Goal: Task Accomplishment & Management: Use online tool/utility

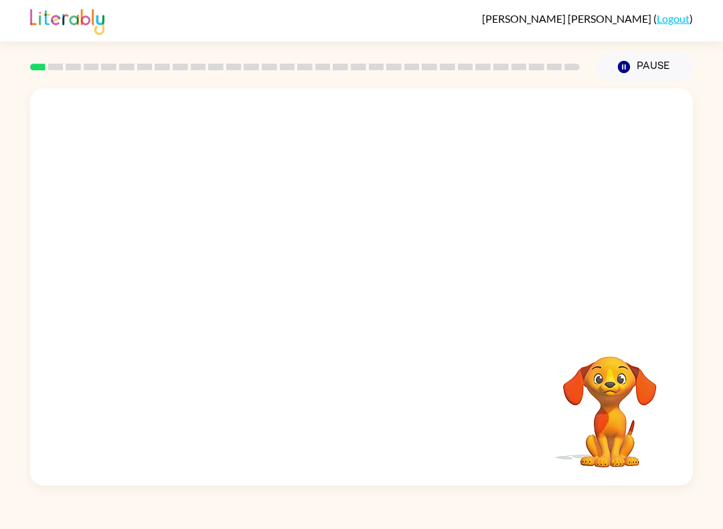
click at [636, 82] on button "Pause Pause" at bounding box center [644, 67] width 97 height 31
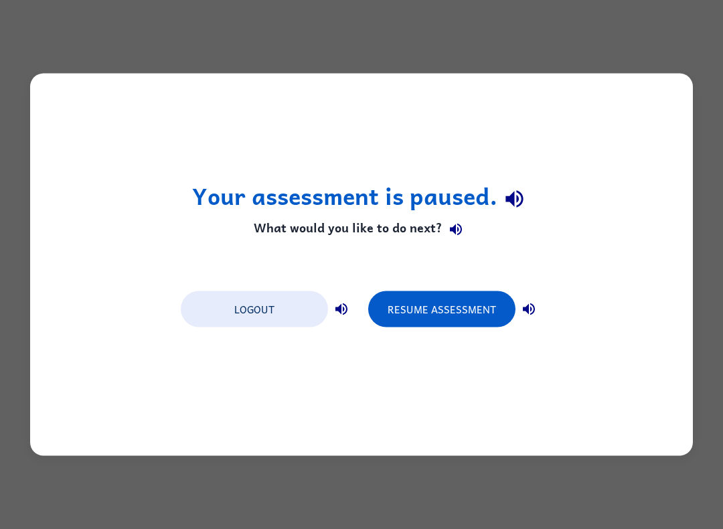
click at [459, 319] on button "Resume Assessment" at bounding box center [441, 309] width 147 height 36
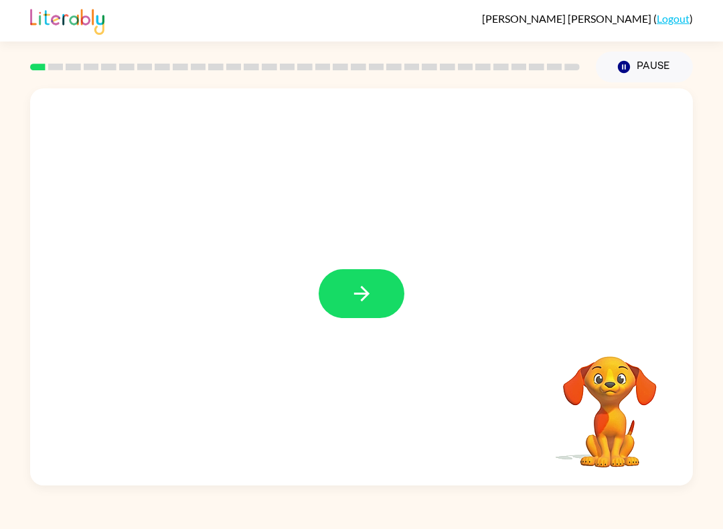
click at [369, 286] on icon "button" at bounding box center [361, 293] width 23 height 23
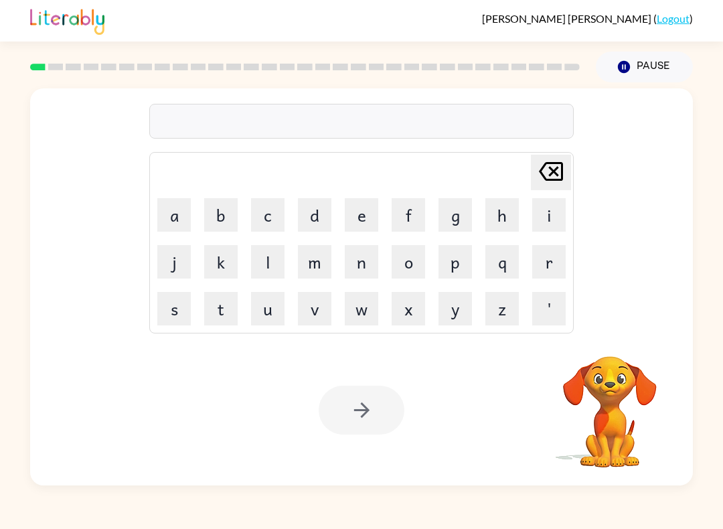
click at [225, 214] on button "b" at bounding box center [220, 214] width 33 height 33
click at [414, 260] on button "o" at bounding box center [408, 261] width 33 height 33
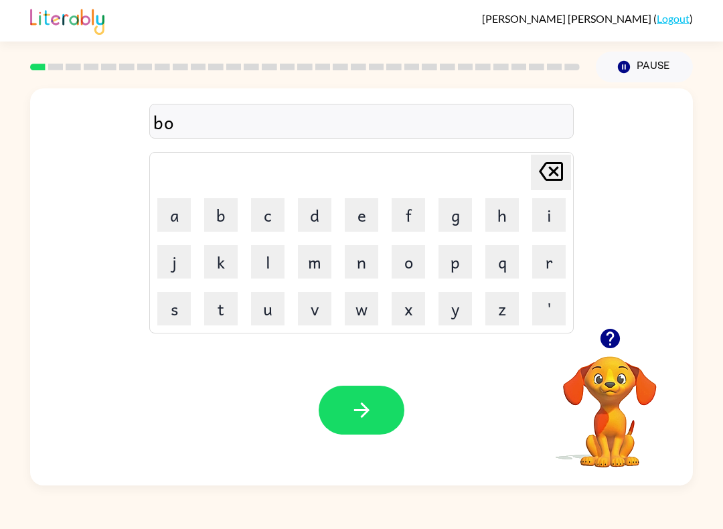
click at [550, 265] on button "r" at bounding box center [548, 261] width 33 height 33
click at [313, 216] on button "d" at bounding box center [314, 214] width 33 height 33
click at [366, 219] on button "e" at bounding box center [361, 214] width 33 height 33
click at [550, 258] on button "r" at bounding box center [548, 261] width 33 height 33
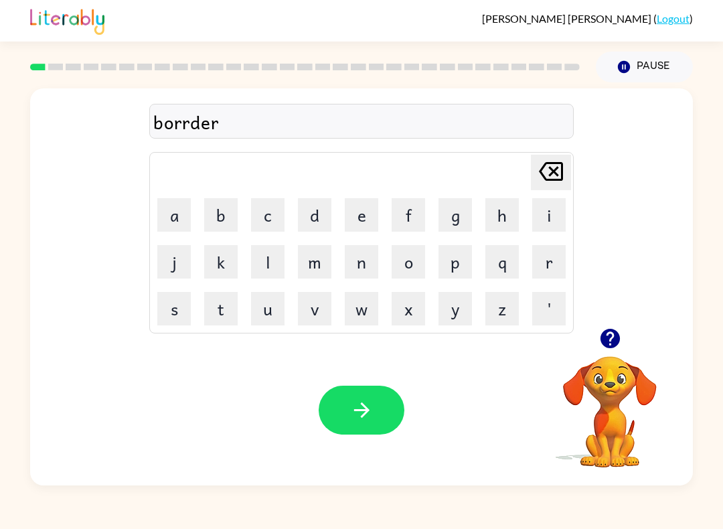
click at [372, 410] on icon "button" at bounding box center [361, 409] width 23 height 23
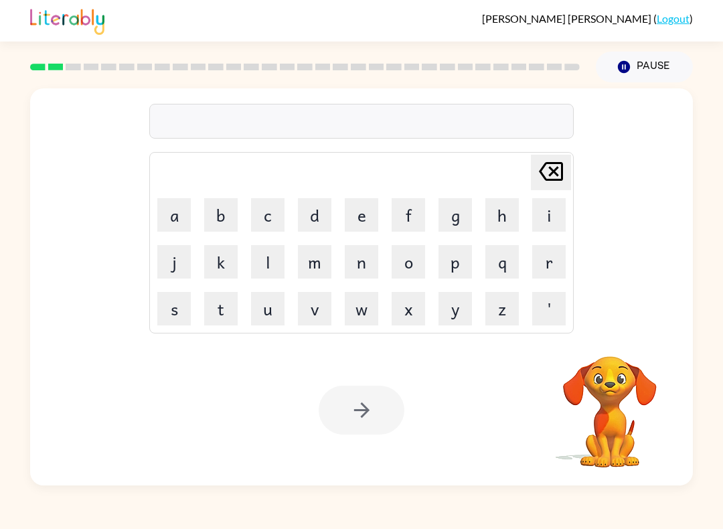
click at [542, 269] on button "r" at bounding box center [548, 261] width 33 height 33
click at [419, 262] on button "o" at bounding box center [408, 261] width 33 height 33
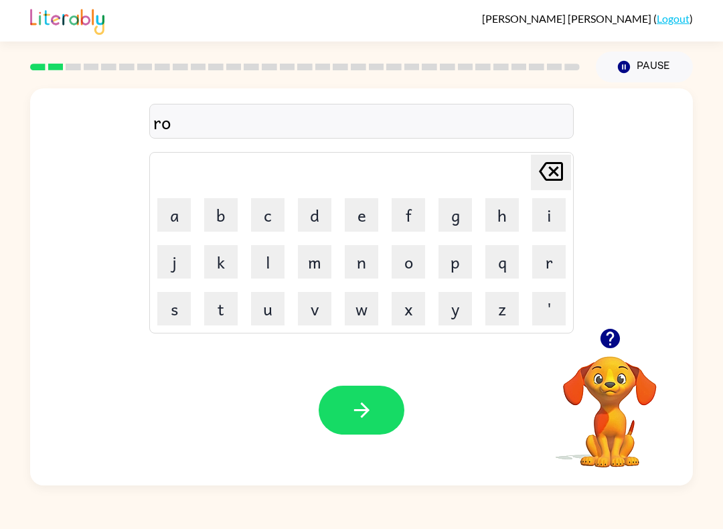
click at [283, 320] on button "u" at bounding box center [267, 308] width 33 height 33
click at [610, 334] on icon "button" at bounding box center [610, 338] width 23 height 23
click at [366, 269] on button "n" at bounding box center [361, 261] width 33 height 33
click at [309, 211] on button "d" at bounding box center [314, 214] width 33 height 33
click at [358, 402] on icon "button" at bounding box center [361, 409] width 23 height 23
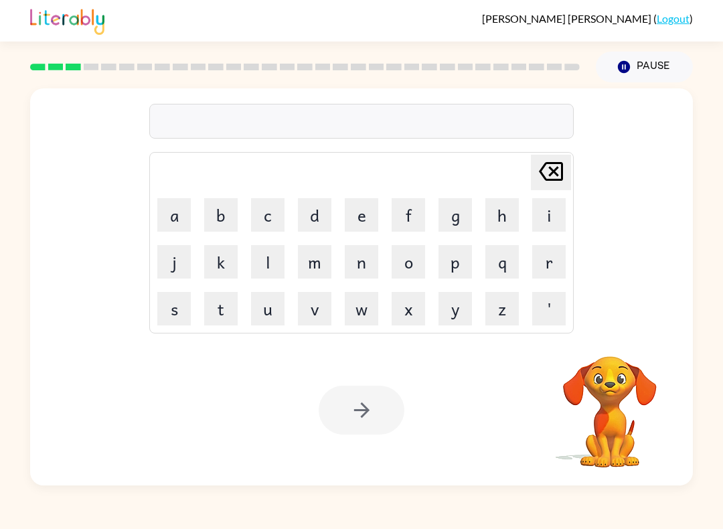
click at [319, 262] on button "m" at bounding box center [314, 261] width 33 height 33
click at [542, 220] on button "i" at bounding box center [548, 214] width 33 height 33
click at [271, 222] on button "c" at bounding box center [267, 214] width 33 height 33
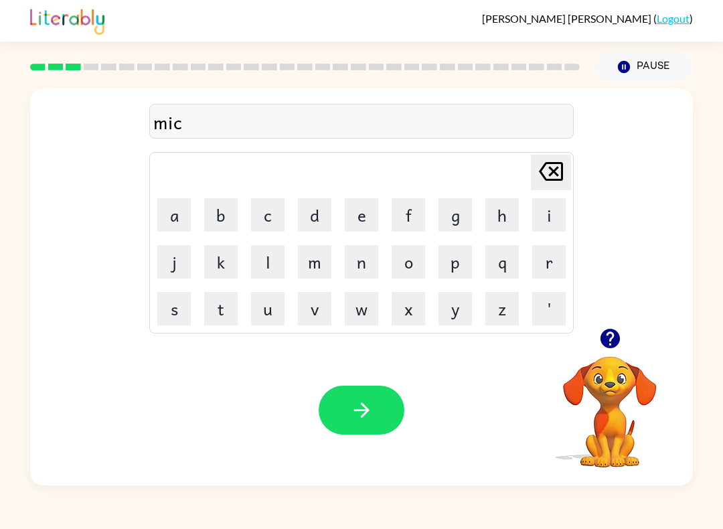
click at [509, 220] on button "h" at bounding box center [501, 214] width 33 height 33
click at [508, 220] on button "h" at bounding box center [501, 214] width 33 height 33
click at [358, 262] on button "n" at bounding box center [361, 261] width 33 height 33
click at [370, 408] on icon "button" at bounding box center [361, 409] width 23 height 23
click at [218, 314] on button "t" at bounding box center [220, 308] width 33 height 33
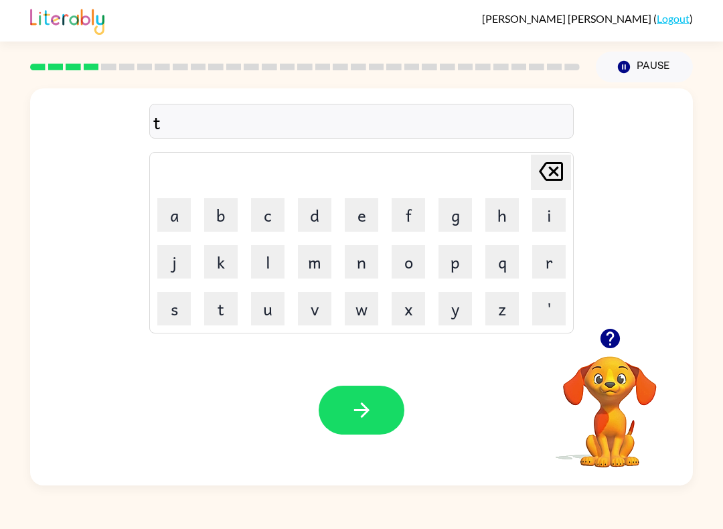
click at [518, 270] on button "q" at bounding box center [501, 261] width 33 height 33
click at [546, 183] on icon "[PERSON_NAME] last character input" at bounding box center [551, 171] width 32 height 32
click at [546, 275] on button "r" at bounding box center [548, 261] width 33 height 33
click at [184, 205] on button "a" at bounding box center [173, 214] width 33 height 33
click at [548, 221] on button "i" at bounding box center [548, 214] width 33 height 33
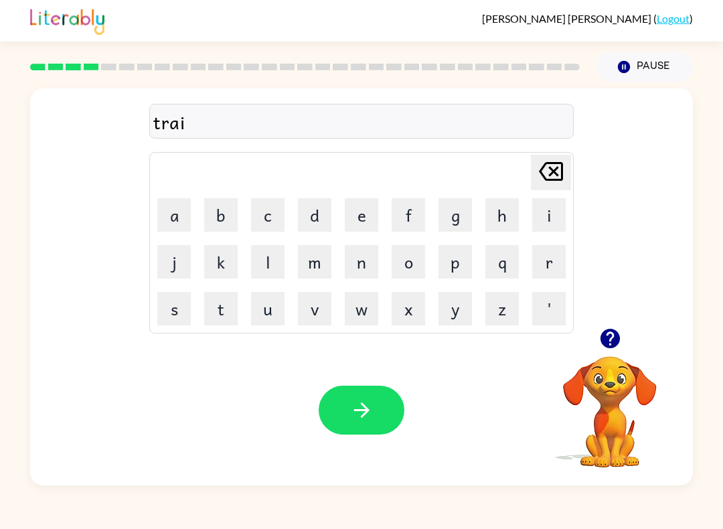
click at [277, 322] on button "u" at bounding box center [267, 308] width 33 height 33
click at [556, 177] on icon "[PERSON_NAME] last character input" at bounding box center [551, 171] width 32 height 32
click at [370, 267] on button "n" at bounding box center [361, 261] width 33 height 33
click at [372, 395] on button "button" at bounding box center [362, 410] width 86 height 49
click at [313, 213] on button "d" at bounding box center [314, 214] width 33 height 33
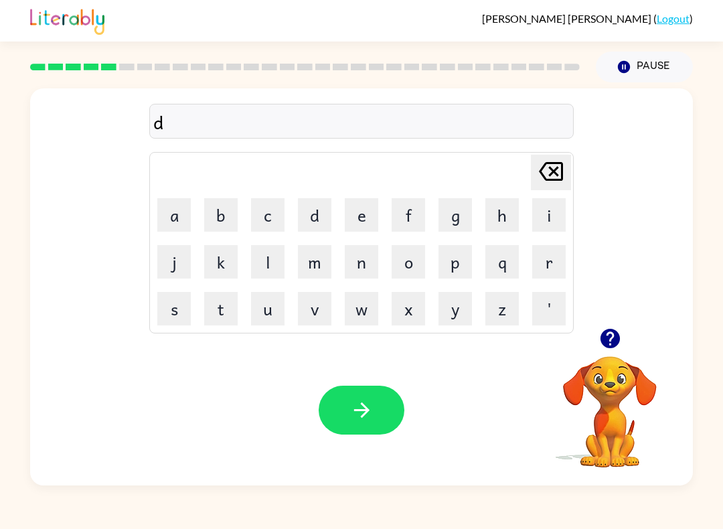
click at [359, 212] on button "e" at bounding box center [361, 214] width 33 height 33
click at [423, 216] on button "f" at bounding box center [408, 214] width 33 height 33
click at [366, 210] on button "e" at bounding box center [361, 214] width 33 height 33
click at [354, 268] on button "n" at bounding box center [361, 261] width 33 height 33
click at [171, 307] on button "s" at bounding box center [173, 308] width 33 height 33
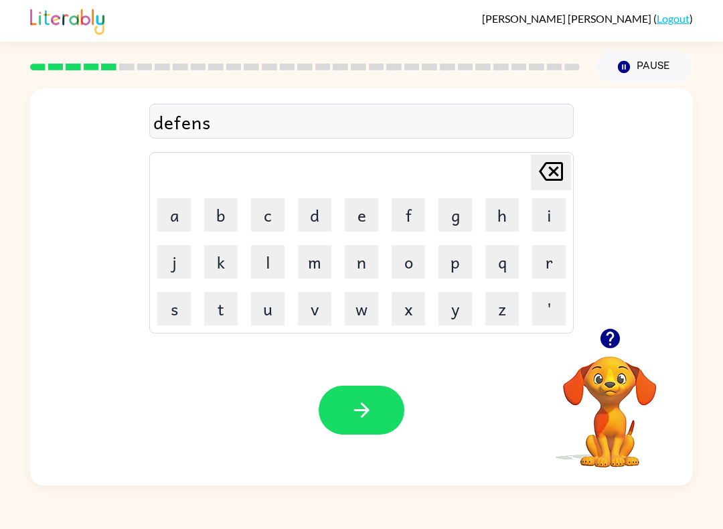
click at [368, 212] on button "e" at bounding box center [361, 214] width 33 height 33
click at [407, 211] on button "f" at bounding box center [408, 214] width 33 height 33
click at [370, 410] on icon "button" at bounding box center [361, 409] width 23 height 23
click at [301, 314] on button "v" at bounding box center [314, 308] width 33 height 33
click at [173, 220] on button "a" at bounding box center [173, 214] width 33 height 33
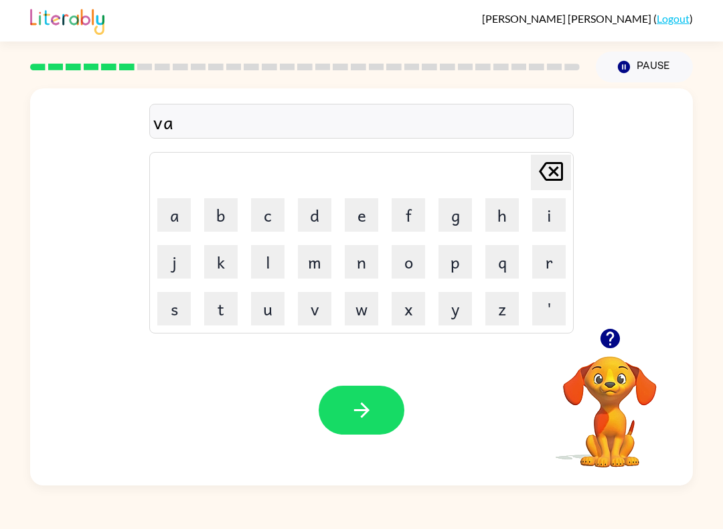
click at [284, 225] on button "c" at bounding box center [267, 214] width 33 height 33
click at [198, 214] on table "[PERSON_NAME] last character input a b c d e f g h i j k l m n o p q r s t u v …" at bounding box center [361, 243] width 423 height 180
click at [165, 208] on button "a" at bounding box center [173, 214] width 33 height 33
click at [408, 214] on button "f" at bounding box center [408, 214] width 33 height 33
click at [564, 178] on icon "[PERSON_NAME] last character input" at bounding box center [551, 171] width 32 height 32
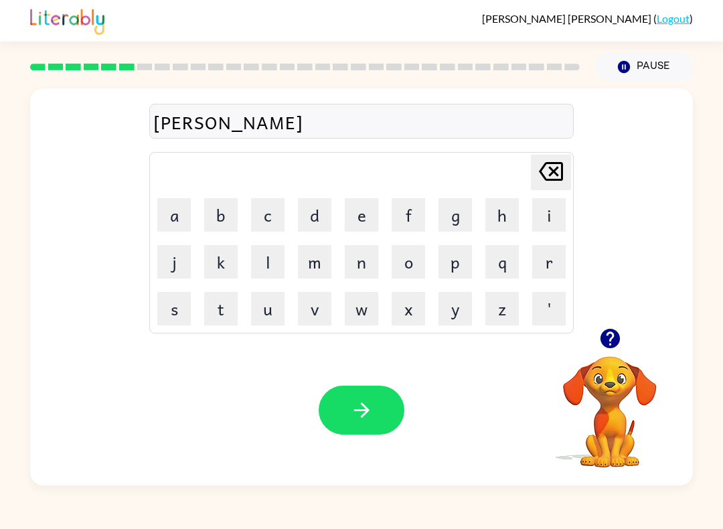
click at [235, 305] on button "t" at bounding box center [220, 308] width 33 height 33
click at [359, 217] on button "e" at bounding box center [361, 214] width 33 height 33
click at [553, 177] on icon "[PERSON_NAME] last character input" at bounding box center [551, 171] width 32 height 32
click at [177, 305] on button "s" at bounding box center [173, 308] width 33 height 33
click at [545, 174] on icon "[PERSON_NAME] last character input" at bounding box center [551, 171] width 32 height 32
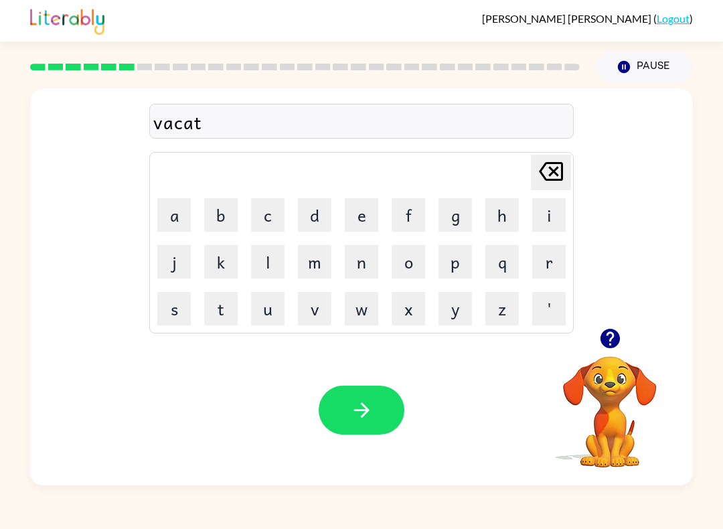
click at [552, 169] on icon at bounding box center [551, 171] width 24 height 19
click at [181, 309] on button "s" at bounding box center [173, 308] width 33 height 33
click at [504, 226] on button "h" at bounding box center [501, 214] width 33 height 33
click at [411, 273] on button "o" at bounding box center [408, 261] width 33 height 33
click at [368, 255] on button "n" at bounding box center [361, 261] width 33 height 33
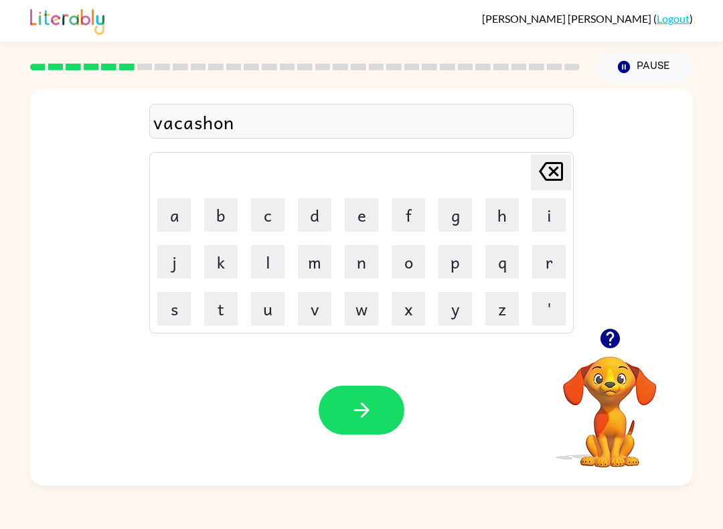
click at [330, 400] on button "button" at bounding box center [362, 410] width 86 height 49
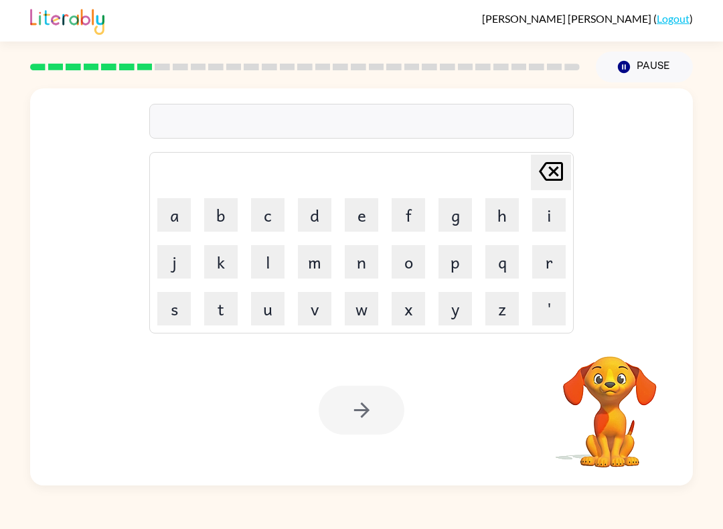
click at [468, 266] on button "p" at bounding box center [455, 261] width 33 height 33
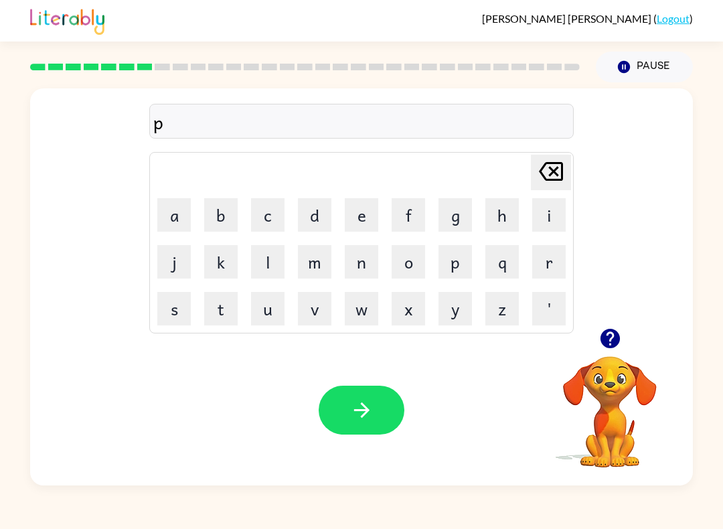
click at [274, 315] on button "u" at bounding box center [267, 308] width 33 height 33
click at [318, 221] on button "d" at bounding box center [314, 214] width 33 height 33
click at [313, 218] on button "d" at bounding box center [314, 214] width 33 height 33
click at [252, 261] on button "l" at bounding box center [267, 261] width 33 height 33
click at [553, 183] on icon "[PERSON_NAME] last character input" at bounding box center [551, 171] width 32 height 32
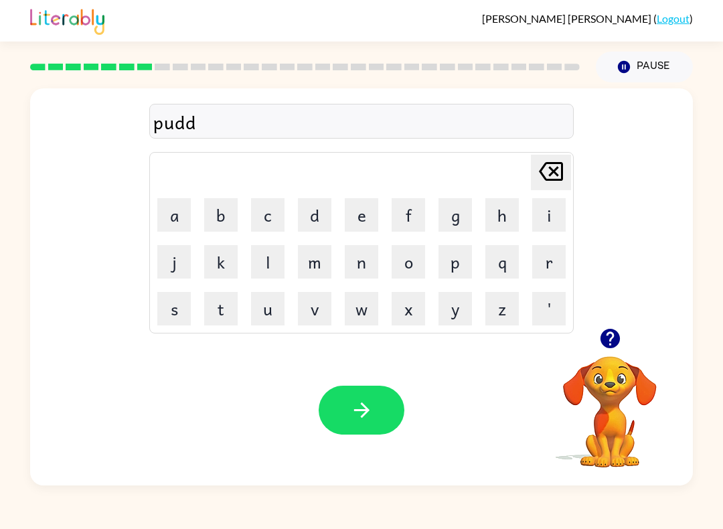
click at [553, 183] on icon "[PERSON_NAME] last character input" at bounding box center [551, 171] width 32 height 32
click at [366, 220] on button "e" at bounding box center [361, 214] width 33 height 33
click at [269, 267] on button "l" at bounding box center [267, 261] width 33 height 33
click at [354, 417] on icon "button" at bounding box center [361, 409] width 23 height 23
click at [321, 260] on button "m" at bounding box center [314, 261] width 33 height 33
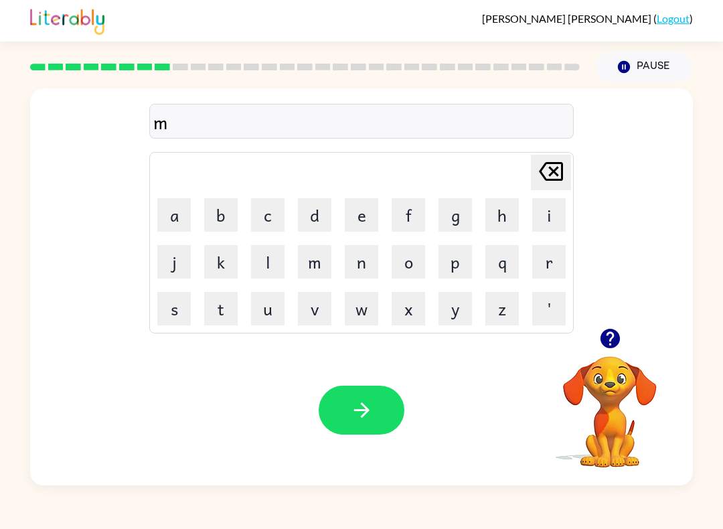
click at [560, 216] on button "i" at bounding box center [548, 214] width 33 height 33
click at [569, 245] on td "r" at bounding box center [549, 262] width 46 height 46
click at [560, 258] on button "r" at bounding box center [548, 261] width 33 height 33
click at [559, 258] on button "r" at bounding box center [548, 261] width 33 height 33
click at [377, 207] on button "e" at bounding box center [361, 214] width 33 height 33
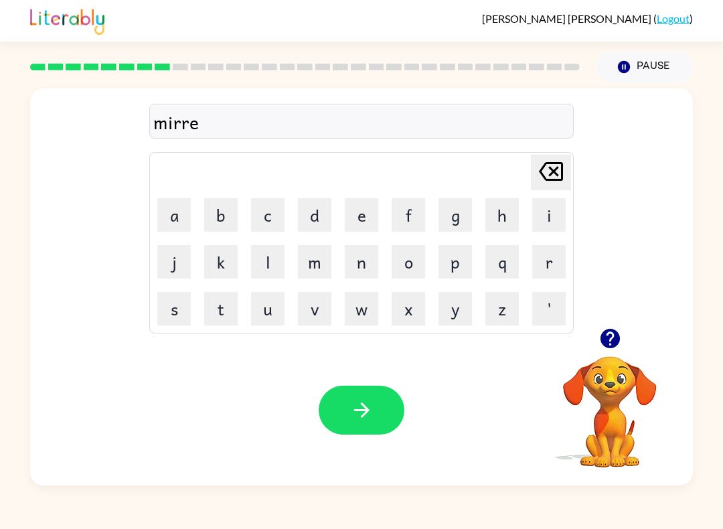
click at [273, 213] on button "c" at bounding box center [267, 214] width 33 height 33
click at [190, 223] on button "a" at bounding box center [173, 214] width 33 height 33
click at [263, 265] on button "l" at bounding box center [267, 261] width 33 height 33
click at [352, 389] on button "button" at bounding box center [362, 410] width 86 height 49
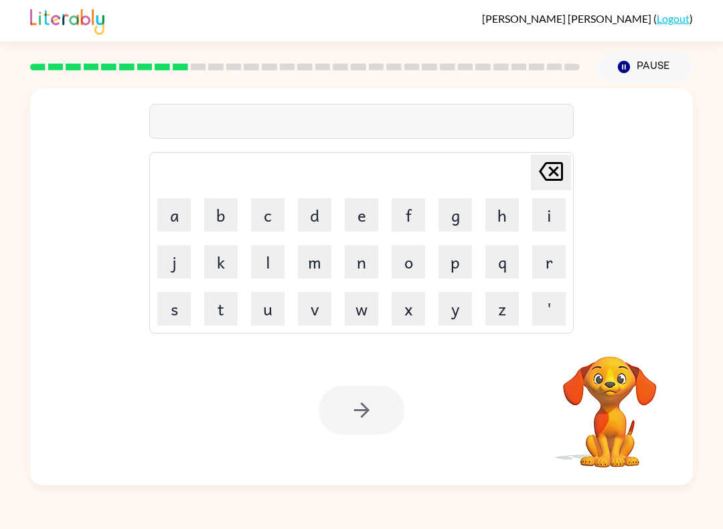
click at [328, 275] on button "m" at bounding box center [314, 261] width 33 height 33
click at [546, 208] on button "i" at bounding box center [548, 214] width 33 height 33
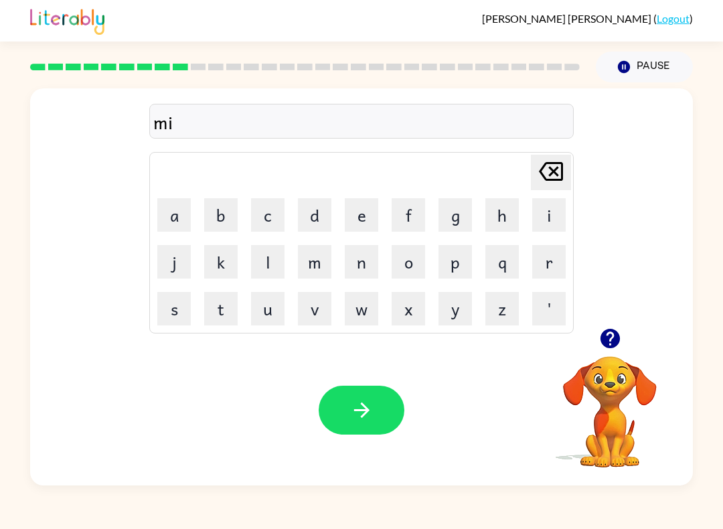
click at [323, 231] on button "d" at bounding box center [314, 214] width 33 height 33
click at [330, 258] on button "m" at bounding box center [314, 261] width 33 height 33
click at [406, 258] on button "o" at bounding box center [408, 261] width 33 height 33
click at [544, 269] on button "r" at bounding box center [548, 261] width 33 height 33
click at [364, 268] on button "n" at bounding box center [361, 261] width 33 height 33
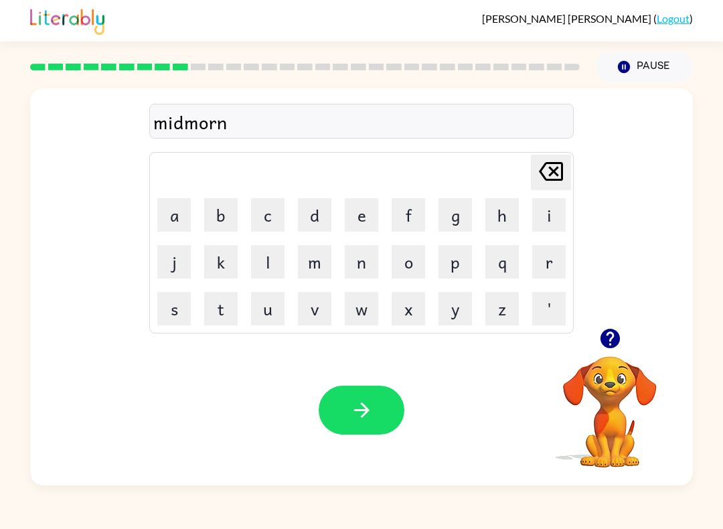
click at [540, 220] on button "i" at bounding box center [548, 214] width 33 height 33
click at [366, 269] on button "n" at bounding box center [361, 261] width 33 height 33
click at [471, 215] on button "g" at bounding box center [455, 214] width 33 height 33
click at [360, 412] on icon "button" at bounding box center [361, 409] width 23 height 23
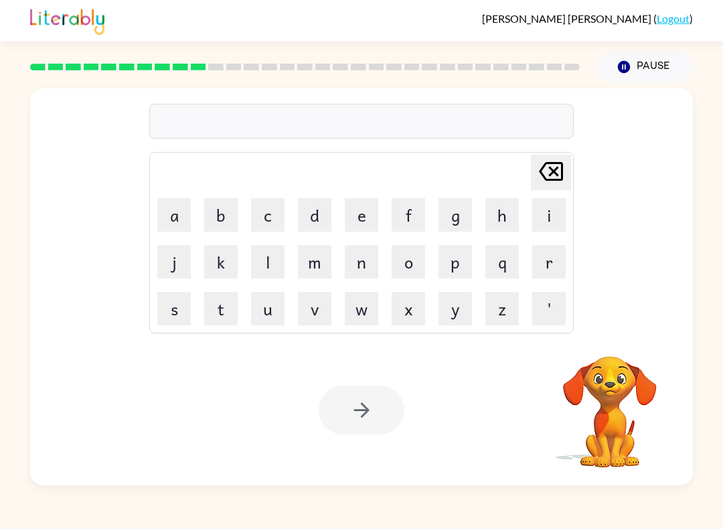
click at [326, 216] on button "d" at bounding box center [314, 214] width 33 height 33
click at [554, 221] on button "i" at bounding box center [548, 214] width 33 height 33
click at [179, 305] on button "s" at bounding box center [173, 308] width 33 height 33
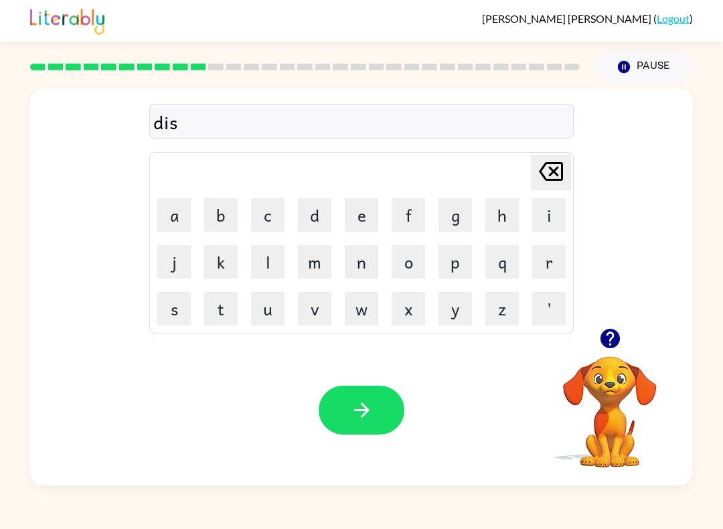
click at [229, 311] on button "t" at bounding box center [220, 308] width 33 height 33
click at [565, 255] on button "r" at bounding box center [548, 261] width 33 height 33
click at [268, 310] on button "u" at bounding box center [267, 308] width 33 height 33
click at [175, 307] on button "s" at bounding box center [173, 308] width 33 height 33
click at [231, 299] on button "t" at bounding box center [220, 308] width 33 height 33
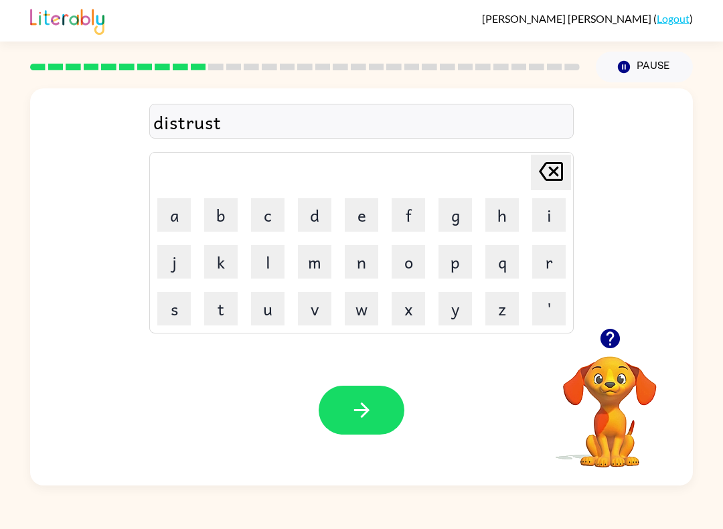
click at [372, 420] on icon "button" at bounding box center [361, 409] width 23 height 23
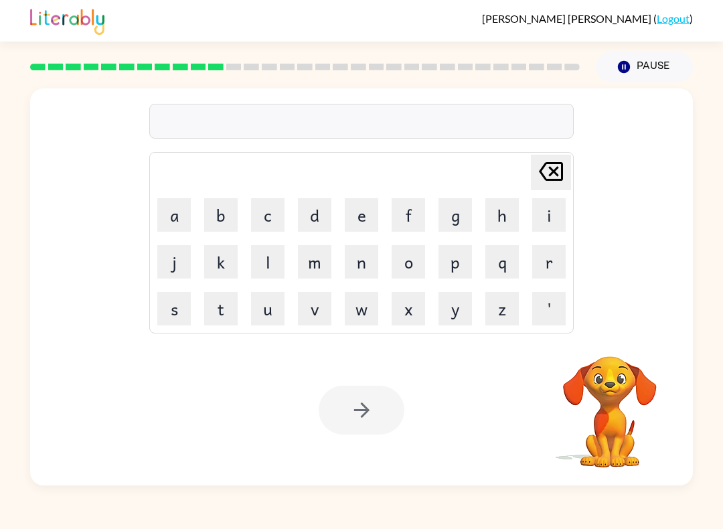
click at [544, 265] on button "r" at bounding box center [548, 261] width 33 height 33
click at [413, 267] on button "o" at bounding box center [408, 261] width 33 height 33
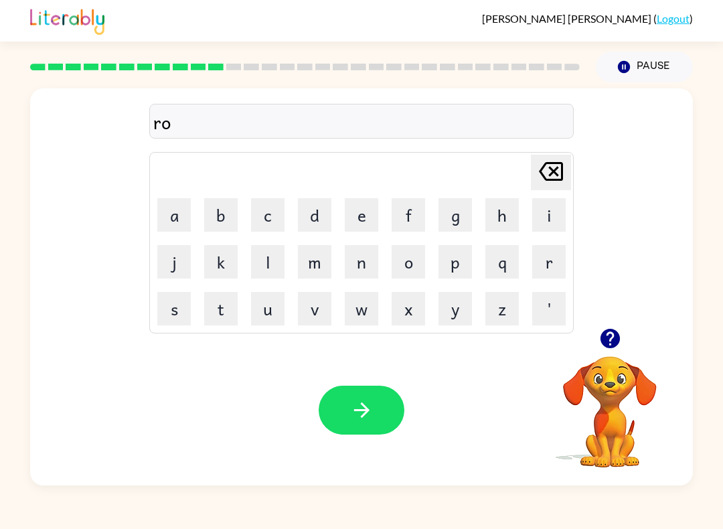
click at [554, 153] on div "[PERSON_NAME] last character input a b c d e f g h i j k l m n o p q r s t u v …" at bounding box center [361, 242] width 425 height 181
click at [169, 208] on button "a" at bounding box center [173, 214] width 33 height 33
click at [415, 256] on button "o" at bounding box center [408, 261] width 33 height 33
click at [552, 175] on icon "[PERSON_NAME] last character input" at bounding box center [551, 171] width 32 height 32
click at [551, 175] on icon at bounding box center [551, 171] width 24 height 19
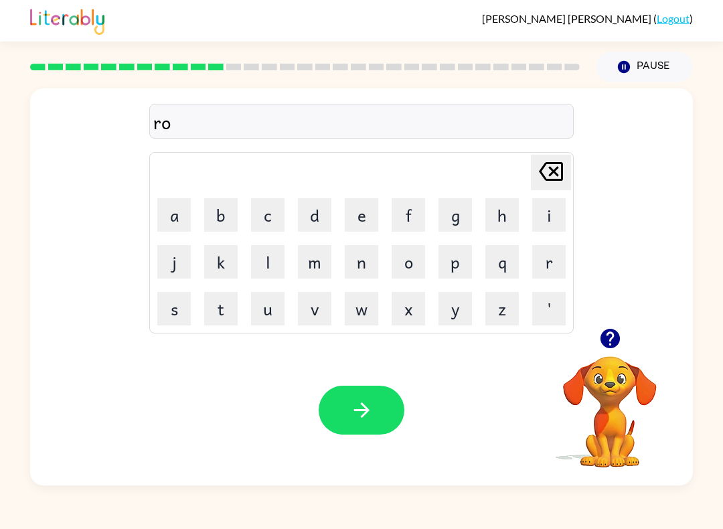
click at [558, 177] on icon "[PERSON_NAME] last character input" at bounding box center [551, 171] width 32 height 32
click at [172, 215] on button "a" at bounding box center [173, 214] width 33 height 33
click at [411, 256] on button "o" at bounding box center [408, 261] width 33 height 33
click at [293, 226] on td "d" at bounding box center [315, 215] width 46 height 46
click at [319, 204] on button "d" at bounding box center [314, 214] width 33 height 33
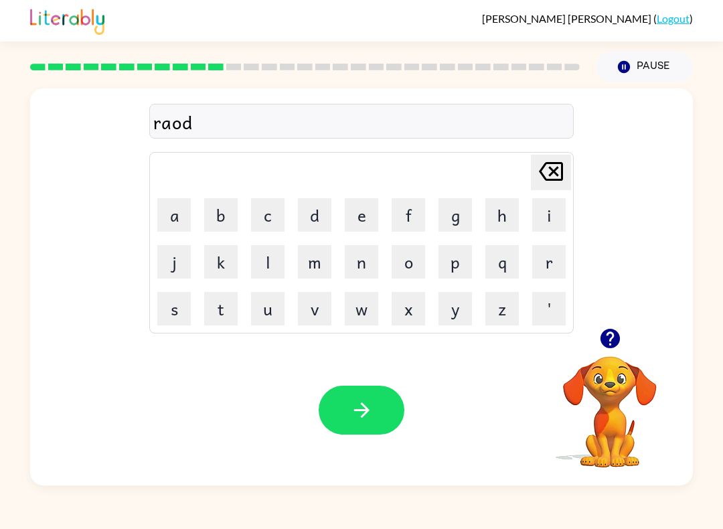
click at [550, 180] on icon at bounding box center [551, 171] width 24 height 19
click at [549, 179] on icon at bounding box center [551, 171] width 24 height 19
click at [557, 175] on icon at bounding box center [551, 171] width 24 height 19
click at [413, 267] on button "o" at bounding box center [408, 261] width 33 height 33
click at [171, 220] on button "a" at bounding box center [173, 214] width 33 height 33
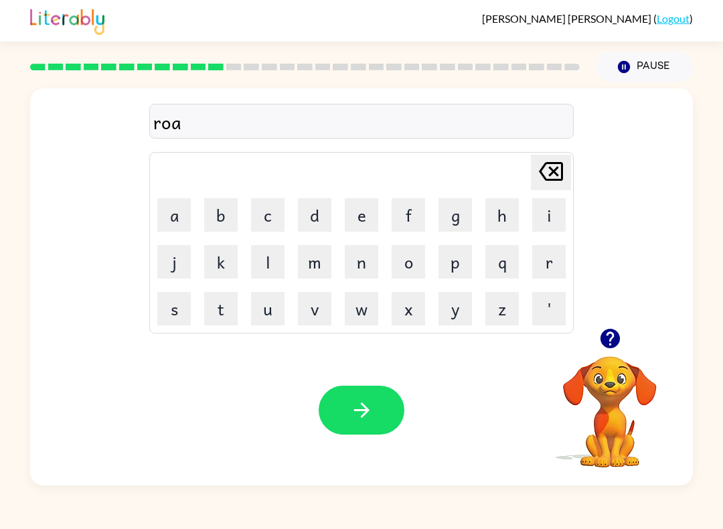
click at [303, 222] on button "d" at bounding box center [314, 214] width 33 height 33
click at [348, 428] on button "button" at bounding box center [362, 410] width 86 height 49
click at [360, 430] on button "button" at bounding box center [362, 410] width 86 height 49
click at [276, 312] on button "u" at bounding box center [267, 308] width 33 height 33
click at [455, 264] on button "p" at bounding box center [455, 261] width 33 height 33
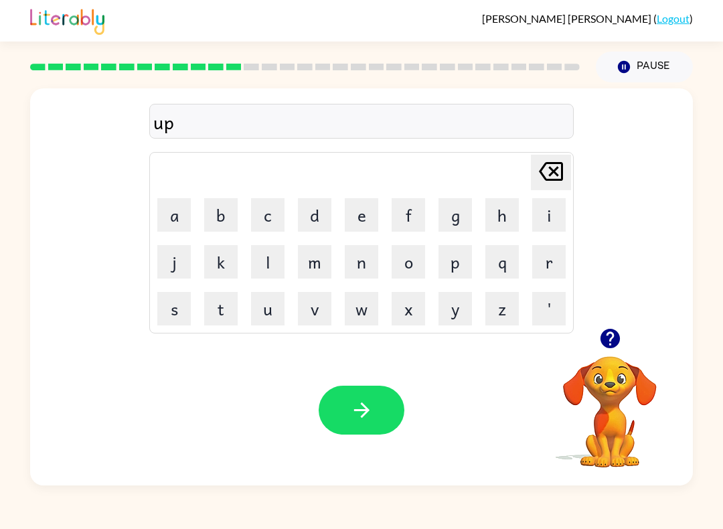
click at [453, 222] on button "g" at bounding box center [455, 214] width 33 height 33
click at [526, 275] on table "[PERSON_NAME] last character input a b c d e f g h i j k l m n o p q r s t u v …" at bounding box center [361, 243] width 423 height 180
click at [165, 221] on button "a" at bounding box center [173, 214] width 33 height 33
click at [554, 176] on icon "[PERSON_NAME] last character input" at bounding box center [551, 171] width 32 height 32
click at [549, 251] on button "r" at bounding box center [548, 261] width 33 height 33
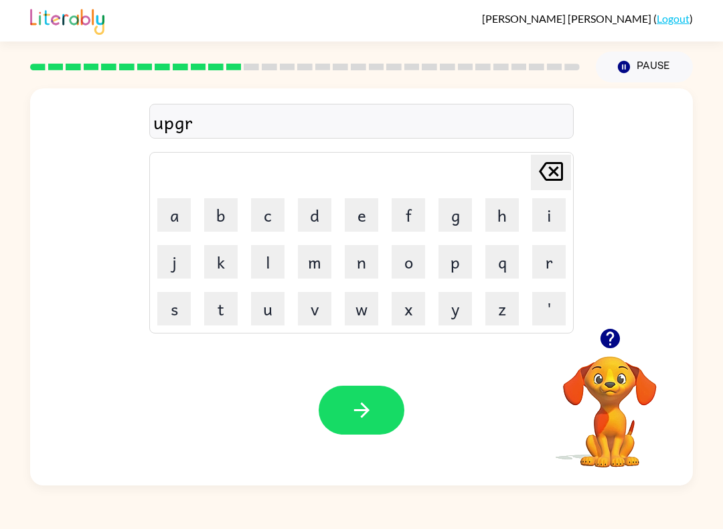
click at [176, 220] on button "a" at bounding box center [173, 214] width 33 height 33
click at [326, 212] on button "d" at bounding box center [314, 214] width 33 height 33
click at [370, 217] on button "e" at bounding box center [361, 214] width 33 height 33
click at [372, 409] on icon "button" at bounding box center [361, 409] width 23 height 23
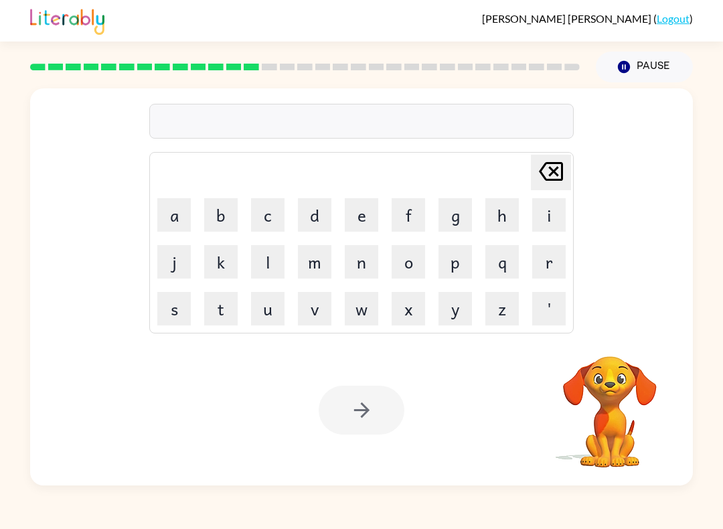
click at [321, 260] on button "m" at bounding box center [314, 261] width 33 height 33
click at [172, 221] on button "a" at bounding box center [173, 214] width 33 height 33
click at [306, 214] on button "d" at bounding box center [314, 214] width 33 height 33
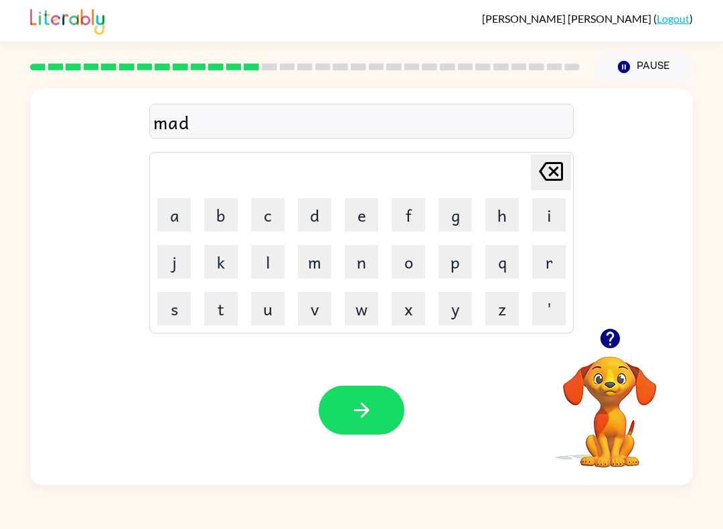
click at [363, 214] on button "e" at bounding box center [361, 214] width 33 height 33
click at [177, 304] on button "s" at bounding box center [173, 308] width 33 height 33
click at [537, 161] on icon "[PERSON_NAME] last character input" at bounding box center [551, 171] width 32 height 32
click at [536, 160] on icon "[PERSON_NAME] last character input" at bounding box center [551, 171] width 32 height 32
click at [365, 256] on button "n" at bounding box center [361, 261] width 33 height 33
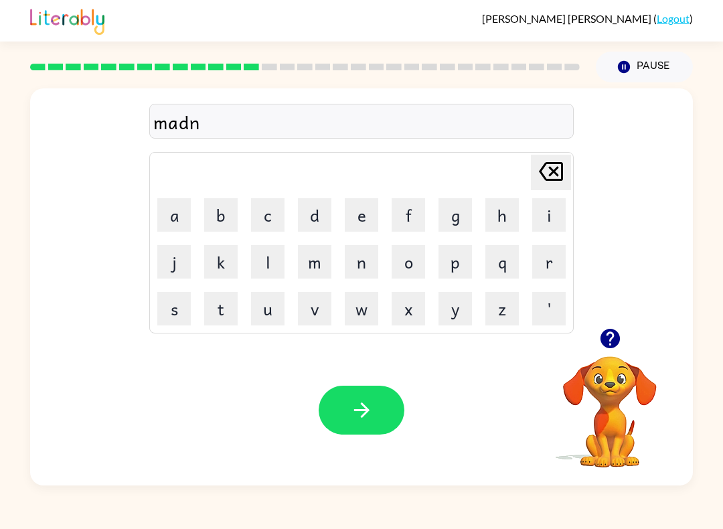
click at [360, 216] on button "e" at bounding box center [361, 214] width 33 height 33
click at [174, 305] on button "s" at bounding box center [173, 308] width 33 height 33
click at [388, 406] on button "button" at bounding box center [362, 410] width 86 height 49
click at [348, 430] on div at bounding box center [362, 410] width 86 height 49
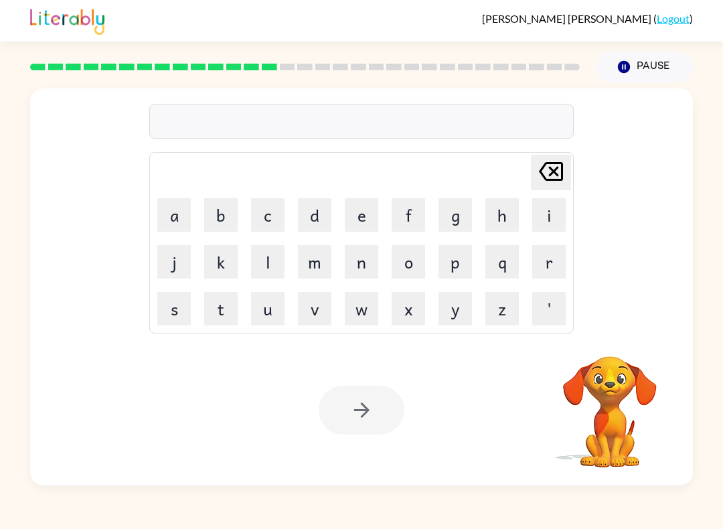
click at [225, 203] on button "b" at bounding box center [220, 214] width 33 height 33
click at [412, 268] on button "o" at bounding box center [408, 261] width 33 height 33
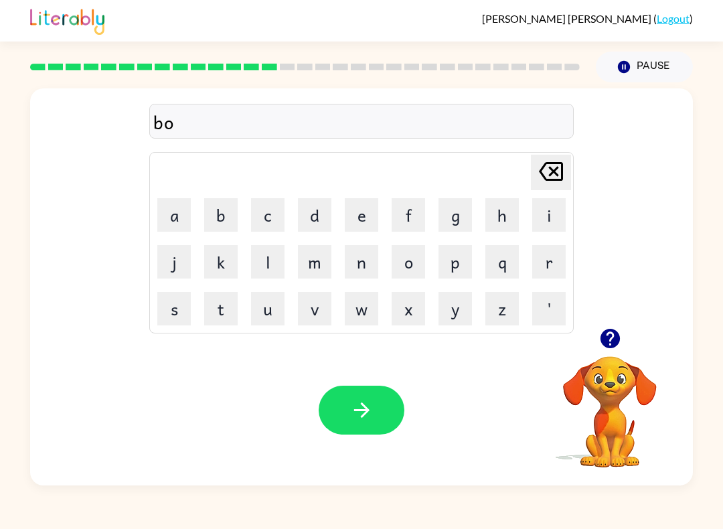
click at [265, 308] on button "u" at bounding box center [267, 308] width 33 height 33
click at [363, 270] on button "n" at bounding box center [361, 261] width 33 height 33
click at [178, 309] on button "s" at bounding box center [173, 308] width 33 height 33
click at [555, 177] on icon "[PERSON_NAME] last character input" at bounding box center [551, 171] width 32 height 32
click at [275, 319] on button "u" at bounding box center [267, 308] width 33 height 33
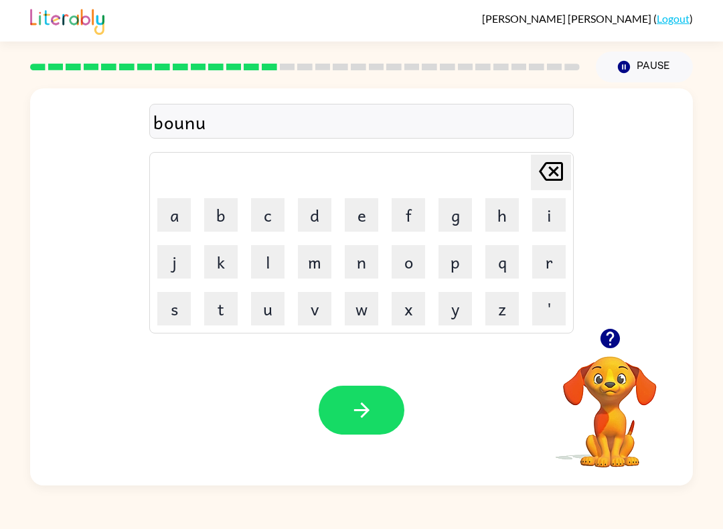
click at [158, 321] on button "s" at bounding box center [173, 308] width 33 height 33
click at [378, 419] on button "button" at bounding box center [362, 410] width 86 height 49
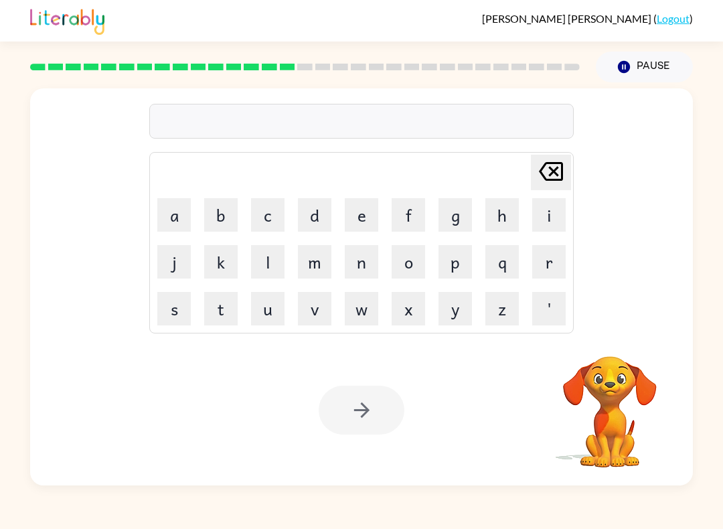
click at [182, 296] on button "s" at bounding box center [173, 308] width 33 height 33
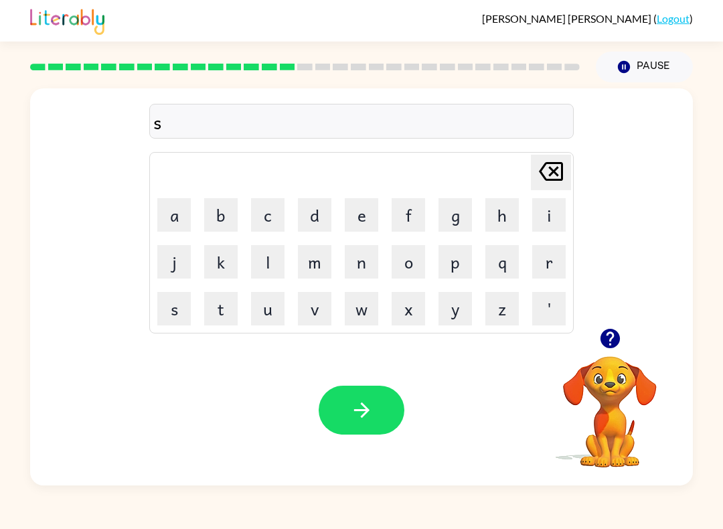
click at [319, 261] on button "m" at bounding box center [314, 261] width 33 height 33
click at [548, 174] on icon "[PERSON_NAME] last character input" at bounding box center [551, 171] width 32 height 32
click at [274, 296] on button "u" at bounding box center [267, 308] width 33 height 33
click at [169, 218] on button "a" at bounding box center [173, 214] width 33 height 33
click at [564, 263] on button "r" at bounding box center [548, 261] width 33 height 33
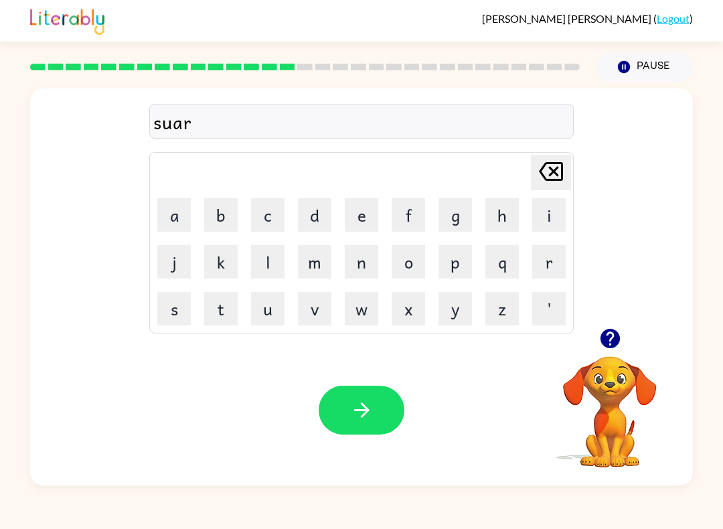
click at [329, 231] on button "d" at bounding box center [314, 214] width 33 height 33
click at [556, 173] on icon at bounding box center [551, 171] width 24 height 19
click at [311, 259] on button "m" at bounding box center [314, 261] width 33 height 33
click at [363, 407] on icon "button" at bounding box center [361, 409] width 23 height 23
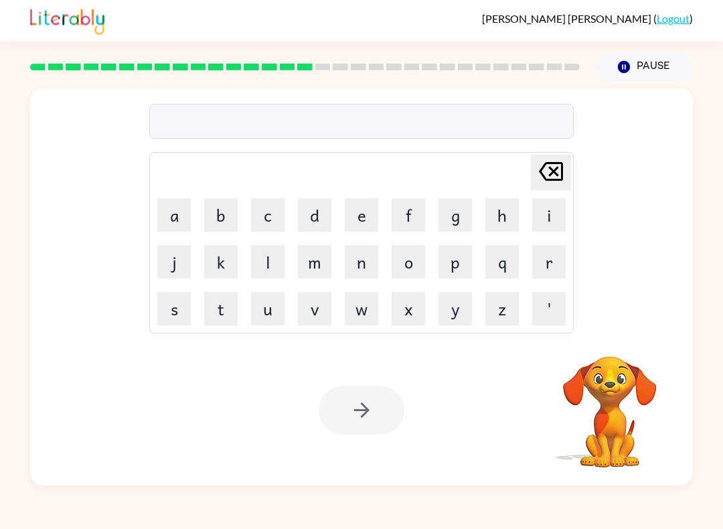
click at [552, 270] on button "r" at bounding box center [548, 261] width 33 height 33
click at [179, 214] on button "a" at bounding box center [173, 214] width 33 height 33
click at [322, 255] on button "m" at bounding box center [314, 261] width 33 height 33
click at [362, 428] on div at bounding box center [362, 410] width 86 height 49
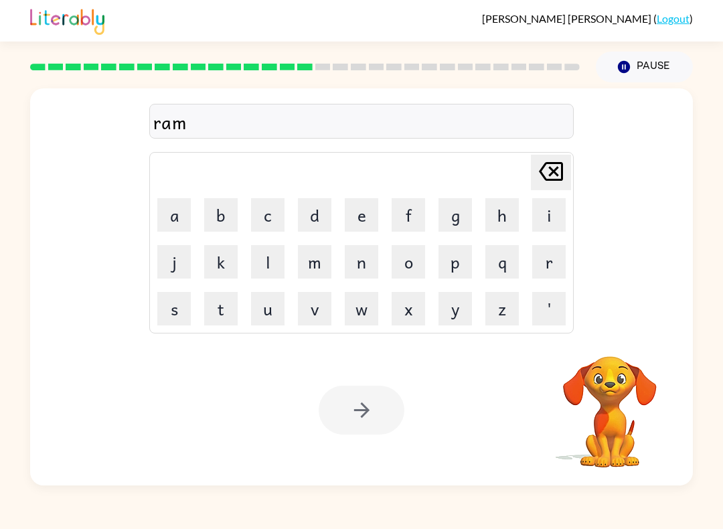
click at [375, 416] on div at bounding box center [362, 410] width 86 height 49
click at [375, 415] on div at bounding box center [362, 410] width 86 height 49
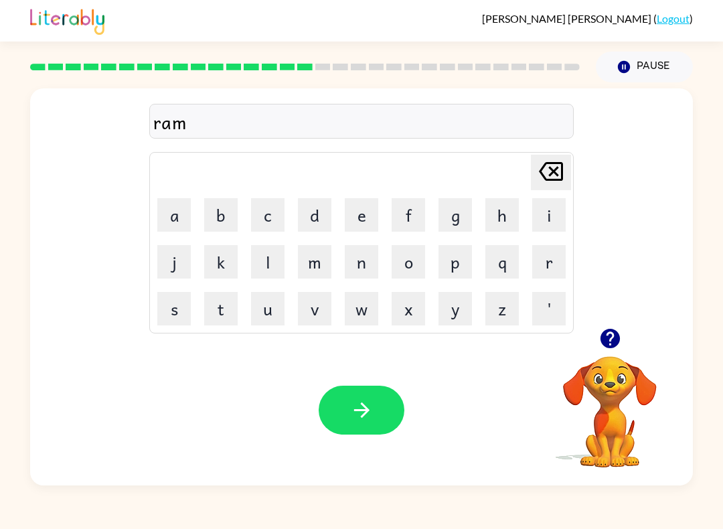
click at [374, 417] on button "button" at bounding box center [362, 410] width 86 height 49
click at [373, 417] on div at bounding box center [362, 410] width 86 height 49
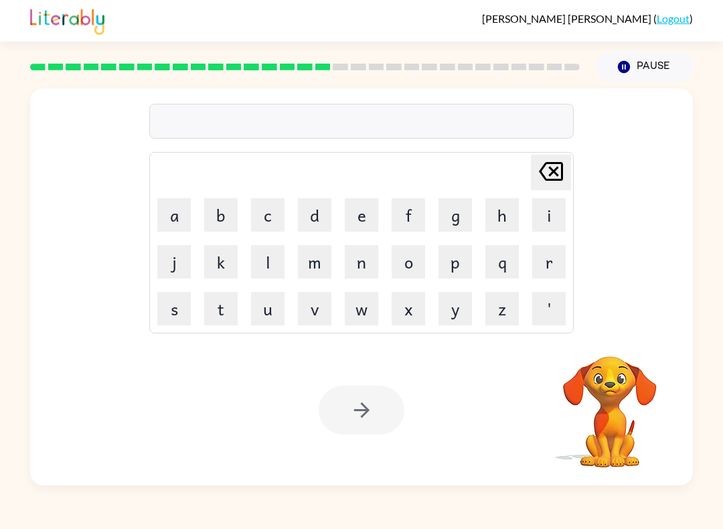
click at [213, 215] on button "b" at bounding box center [220, 214] width 33 height 33
click at [550, 271] on button "r" at bounding box center [548, 261] width 33 height 33
click at [539, 216] on button "i" at bounding box center [548, 214] width 33 height 33
click at [353, 306] on button "w" at bounding box center [361, 308] width 33 height 33
click at [550, 208] on button "i" at bounding box center [548, 214] width 33 height 33
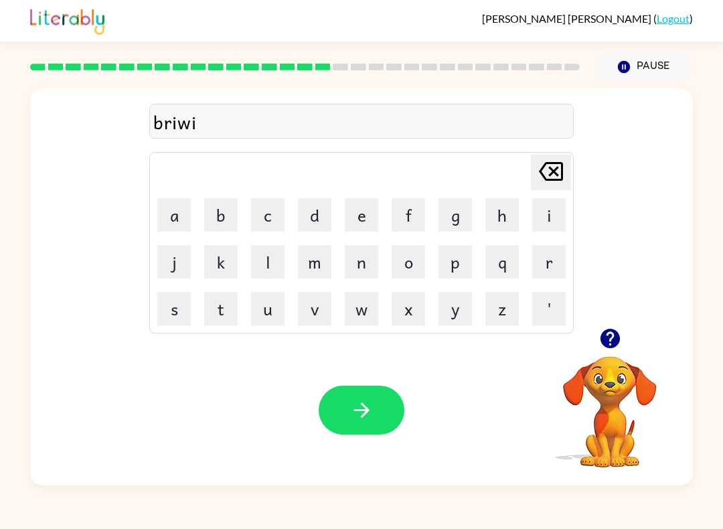
click at [363, 262] on button "n" at bounding box center [361, 261] width 33 height 33
click at [554, 176] on icon "[PERSON_NAME] last character input" at bounding box center [551, 171] width 32 height 32
click at [554, 177] on icon "[PERSON_NAME] last character input" at bounding box center [551, 171] width 32 height 32
click at [307, 264] on button "m" at bounding box center [314, 261] width 33 height 33
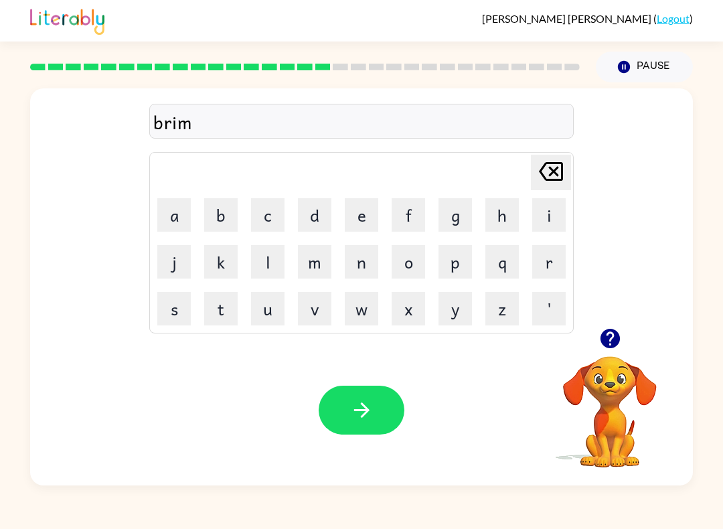
click at [553, 214] on button "i" at bounding box center [548, 214] width 33 height 33
click at [361, 269] on button "n" at bounding box center [361, 261] width 33 height 33
click at [442, 222] on button "g" at bounding box center [455, 214] width 33 height 33
click at [346, 404] on button "button" at bounding box center [362, 410] width 86 height 49
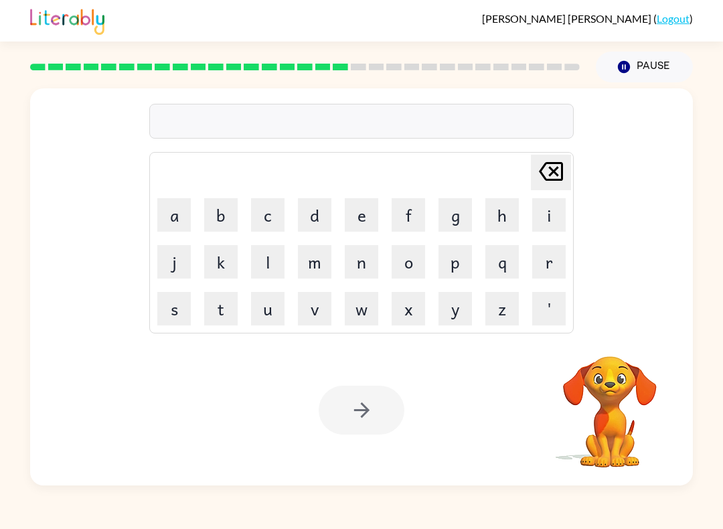
click at [556, 267] on button "r" at bounding box center [548, 261] width 33 height 33
click at [559, 218] on button "i" at bounding box center [548, 214] width 33 height 33
click at [175, 307] on button "s" at bounding box center [173, 308] width 33 height 33
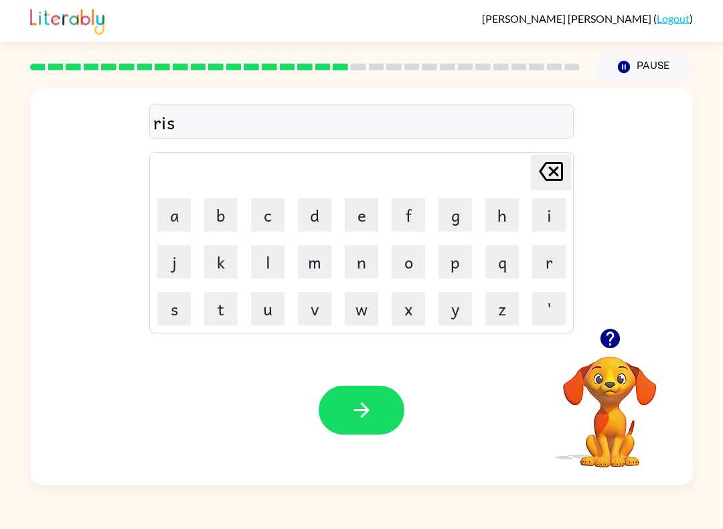
click at [232, 258] on button "k" at bounding box center [220, 261] width 33 height 33
click at [466, 321] on button "y" at bounding box center [455, 308] width 33 height 33
click at [320, 216] on button "d" at bounding box center [314, 214] width 33 height 33
click at [561, 173] on icon at bounding box center [551, 171] width 24 height 19
click at [366, 214] on button "e" at bounding box center [361, 214] width 33 height 33
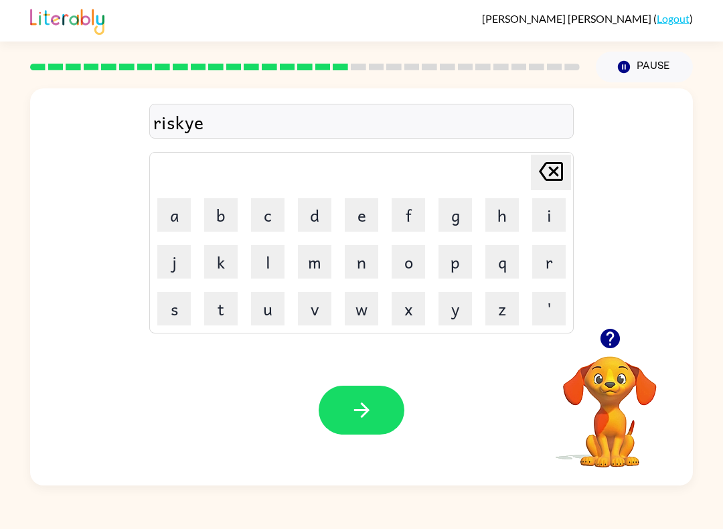
click at [173, 309] on button "s" at bounding box center [173, 308] width 33 height 33
click at [348, 431] on button "button" at bounding box center [362, 410] width 86 height 49
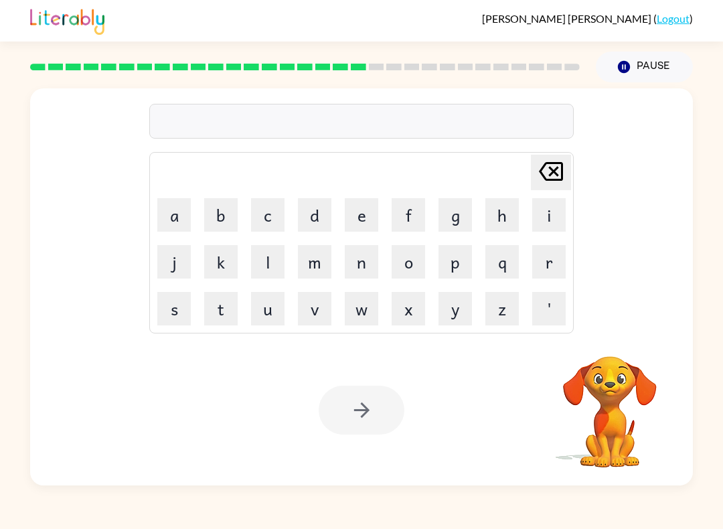
click at [165, 208] on button "a" at bounding box center [173, 214] width 33 height 33
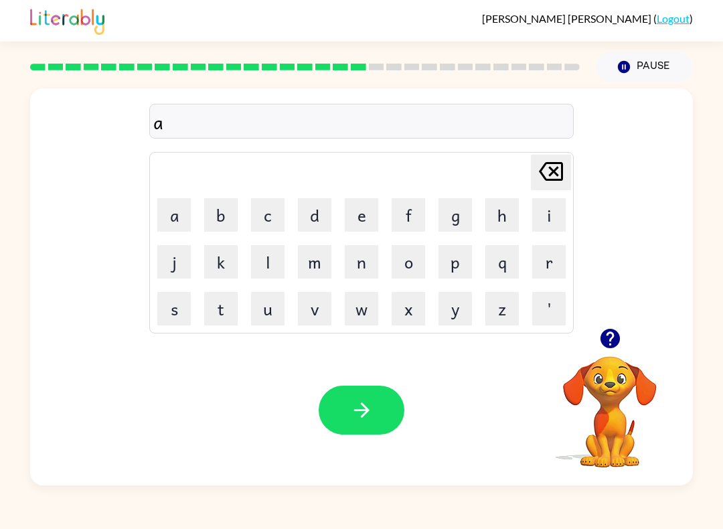
click at [547, 251] on button "r" at bounding box center [548, 261] width 33 height 33
click at [274, 216] on button "c" at bounding box center [267, 214] width 33 height 33
click at [516, 226] on button "h" at bounding box center [501, 214] width 33 height 33
click at [359, 317] on button "w" at bounding box center [361, 308] width 33 height 33
click at [188, 206] on button "a" at bounding box center [173, 214] width 33 height 33
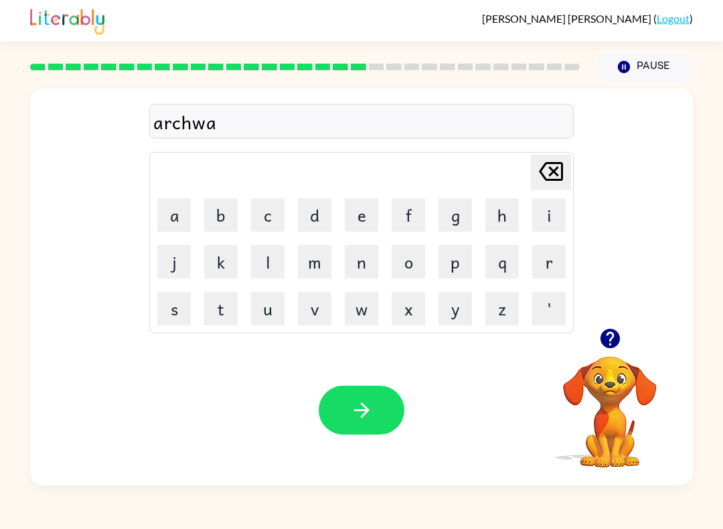
click at [457, 301] on button "y" at bounding box center [455, 308] width 33 height 33
click at [372, 413] on icon "button" at bounding box center [361, 409] width 23 height 23
click at [600, 340] on icon "button" at bounding box center [610, 338] width 23 height 23
click at [423, 199] on button "f" at bounding box center [408, 214] width 33 height 33
click at [417, 263] on button "o" at bounding box center [408, 261] width 33 height 33
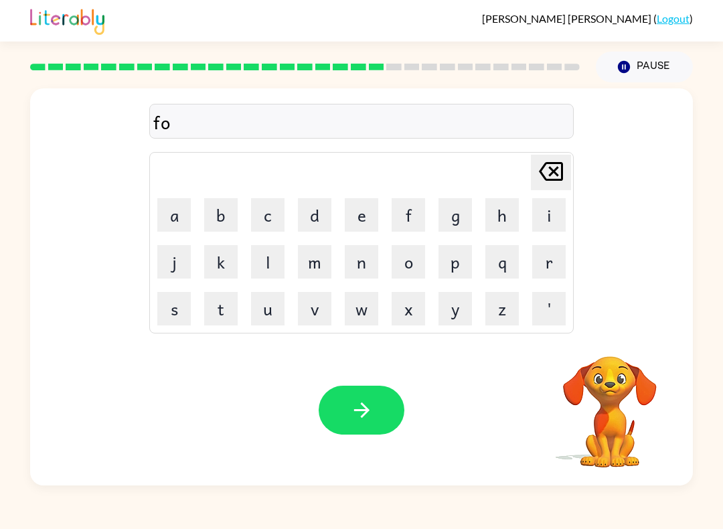
click at [264, 267] on button "l" at bounding box center [267, 261] width 33 height 33
click at [413, 263] on button "o" at bounding box center [408, 261] width 33 height 33
click at [362, 306] on button "w" at bounding box center [361, 308] width 33 height 33
click at [606, 342] on icon "button" at bounding box center [609, 338] width 19 height 19
click at [367, 402] on icon "button" at bounding box center [361, 409] width 23 height 23
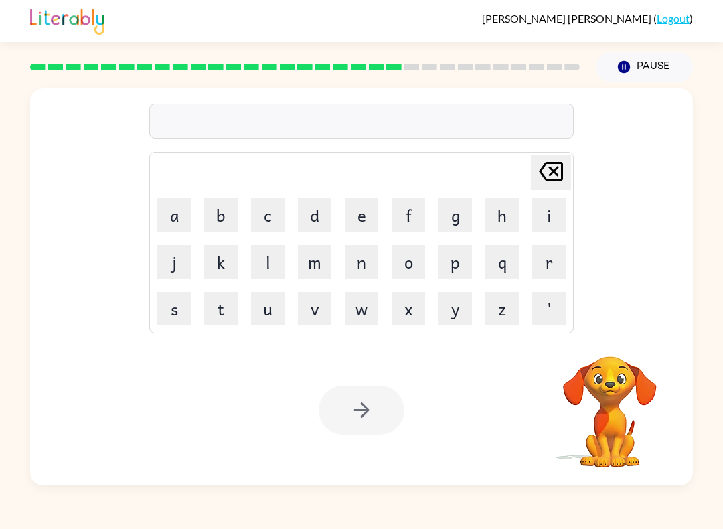
click at [179, 316] on button "s" at bounding box center [173, 308] width 33 height 33
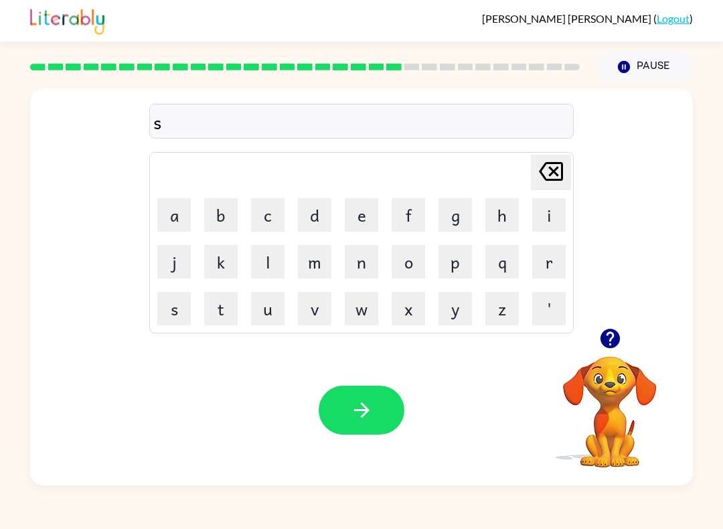
click at [362, 210] on button "e" at bounding box center [361, 214] width 33 height 33
click at [358, 266] on button "n" at bounding box center [361, 261] width 33 height 33
click at [218, 311] on button "t" at bounding box center [220, 308] width 33 height 33
click at [177, 222] on button "a" at bounding box center [173, 214] width 33 height 33
click at [461, 256] on button "p" at bounding box center [455, 261] width 33 height 33
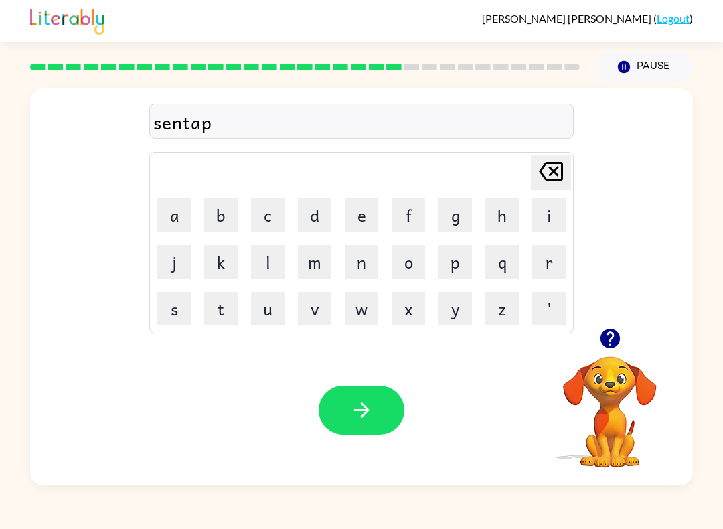
click at [555, 214] on button "i" at bounding box center [548, 214] width 33 height 33
click at [311, 213] on button "d" at bounding box center [314, 214] width 33 height 33
click at [348, 398] on button "button" at bounding box center [362, 410] width 86 height 49
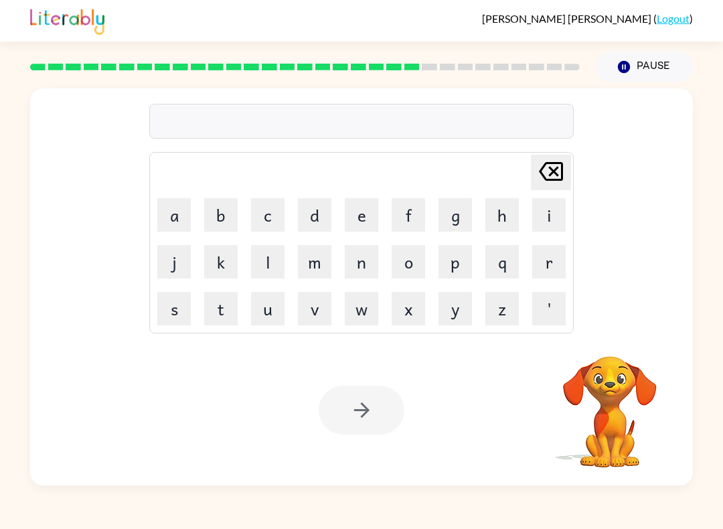
click at [177, 306] on button "s" at bounding box center [173, 308] width 33 height 33
click at [276, 305] on button "u" at bounding box center [267, 308] width 33 height 33
click at [175, 318] on button "s" at bounding box center [173, 308] width 33 height 33
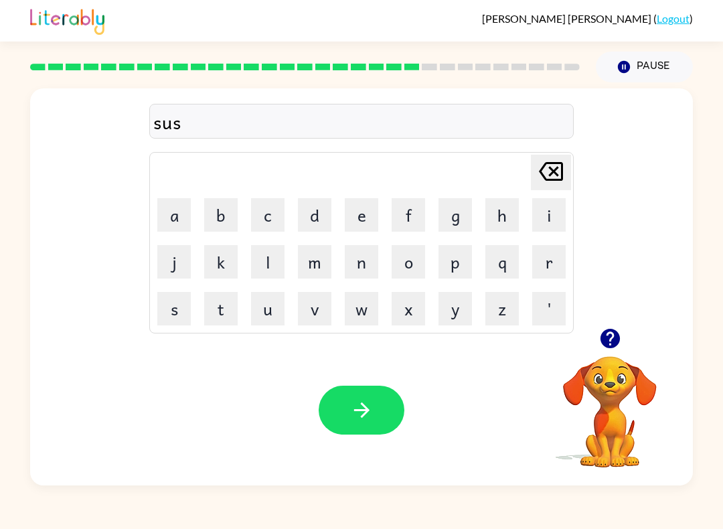
click at [212, 318] on button "t" at bounding box center [220, 308] width 33 height 33
click at [163, 215] on button "a" at bounding box center [173, 214] width 33 height 33
click at [367, 263] on button "n" at bounding box center [361, 261] width 33 height 33
click at [328, 215] on button "d" at bounding box center [314, 214] width 33 height 33
click at [567, 171] on icon "[PERSON_NAME] last character input" at bounding box center [551, 171] width 32 height 32
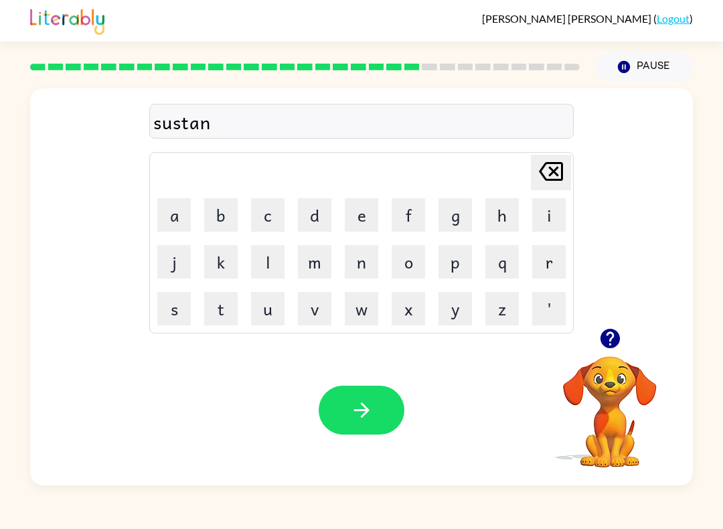
click at [370, 217] on button "e" at bounding box center [361, 214] width 33 height 33
click at [345, 419] on button "button" at bounding box center [362, 410] width 86 height 49
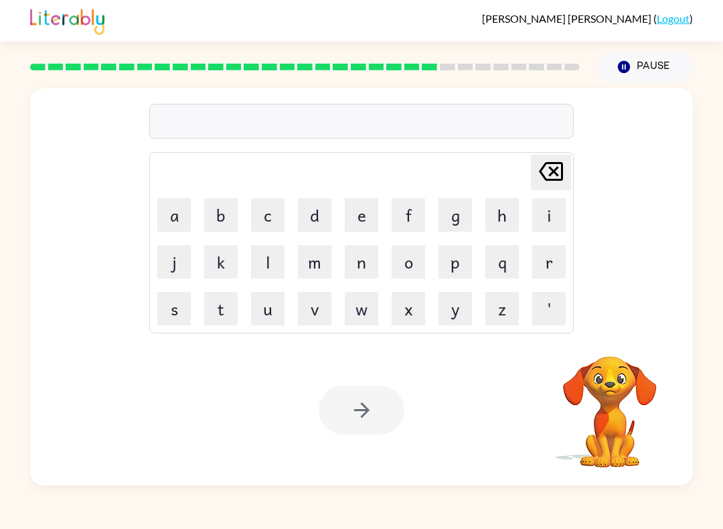
click at [175, 226] on button "a" at bounding box center [173, 214] width 33 height 33
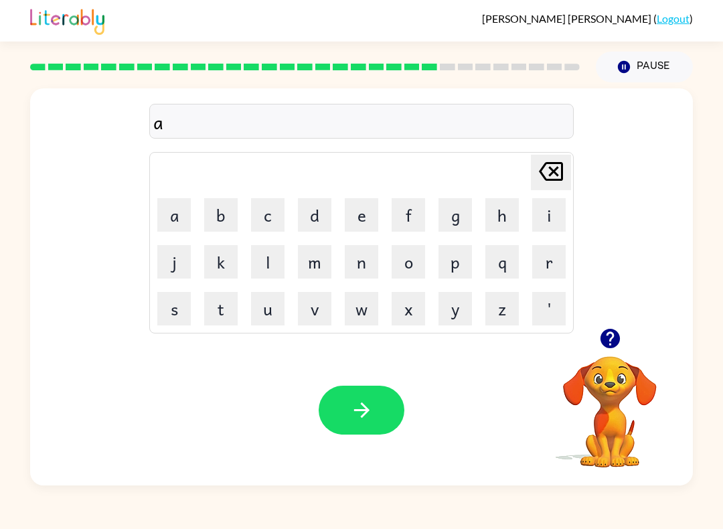
click at [555, 260] on button "r" at bounding box center [548, 261] width 33 height 33
click at [554, 168] on icon "[PERSON_NAME] last character input" at bounding box center [551, 171] width 32 height 32
click at [616, 354] on button "button" at bounding box center [610, 338] width 34 height 34
click at [618, 355] on video "Your browser must support playing .mp4 files to use Literably. Please try using…" at bounding box center [610, 402] width 134 height 134
click at [557, 172] on icon "[PERSON_NAME] last character input" at bounding box center [551, 171] width 32 height 32
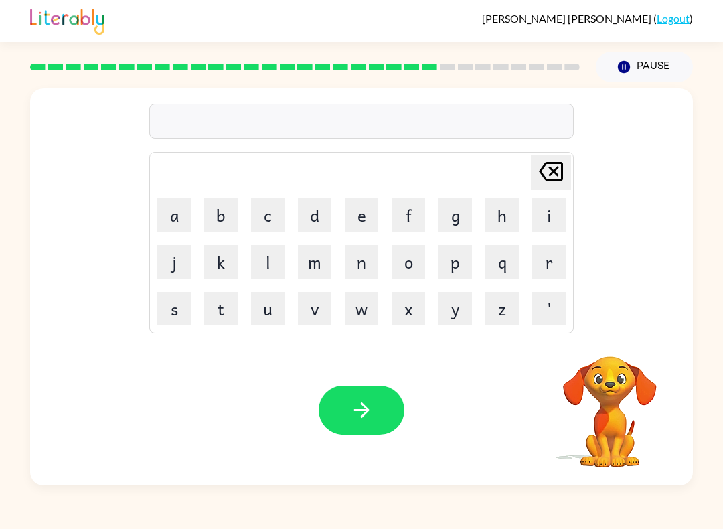
click at [406, 213] on button "f" at bounding box center [408, 214] width 33 height 33
click at [413, 272] on button "o" at bounding box center [408, 261] width 33 height 33
click at [362, 323] on button "w" at bounding box center [361, 308] width 33 height 33
click at [167, 219] on button "a" at bounding box center [173, 214] width 33 height 33
click at [278, 219] on button "c" at bounding box center [267, 214] width 33 height 33
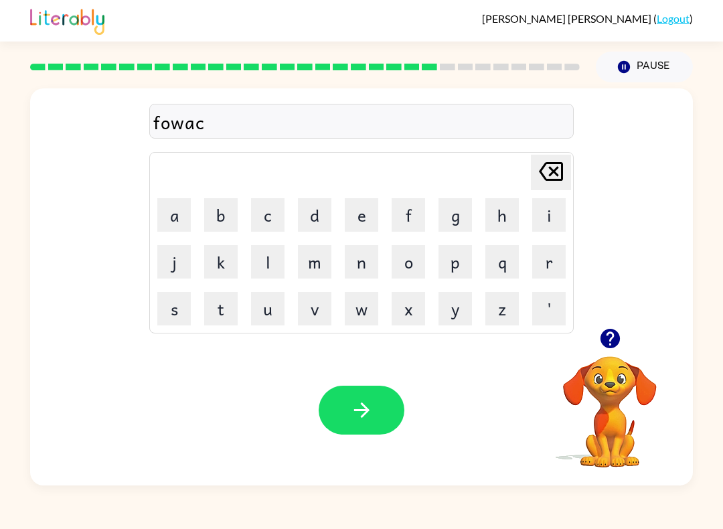
click at [315, 212] on button "d" at bounding box center [314, 214] width 33 height 33
click at [538, 177] on icon "[PERSON_NAME] last character input" at bounding box center [551, 171] width 32 height 32
click at [558, 258] on button "r" at bounding box center [548, 261] width 33 height 33
click at [316, 211] on button "d" at bounding box center [314, 214] width 33 height 33
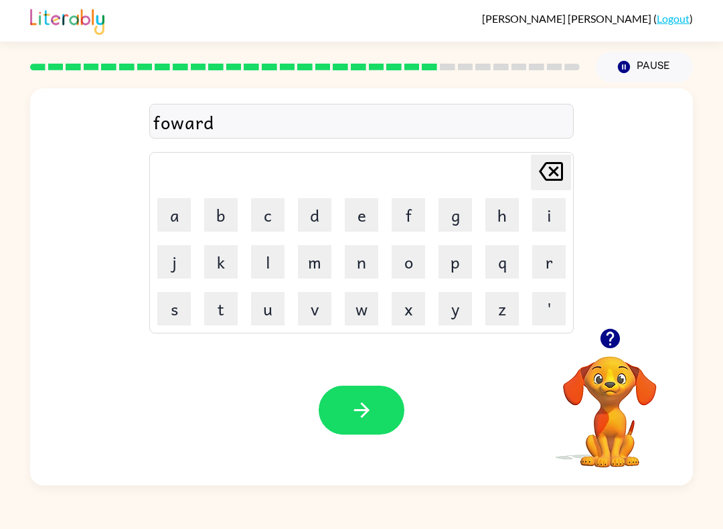
click at [380, 417] on button "button" at bounding box center [362, 410] width 86 height 49
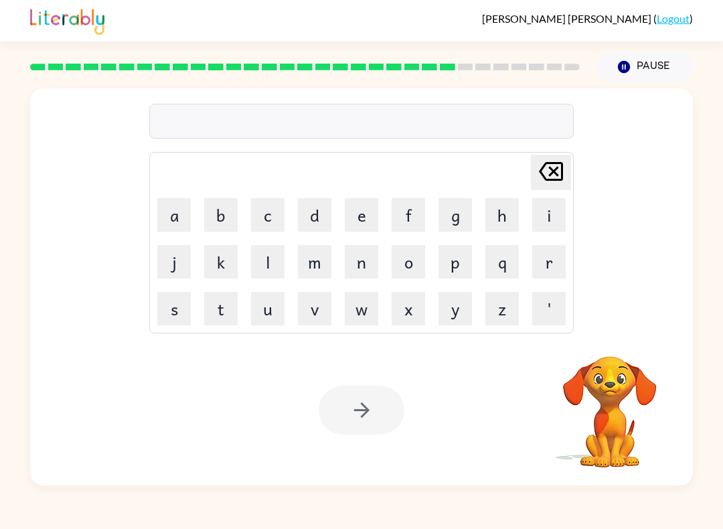
click at [551, 270] on button "r" at bounding box center [548, 261] width 33 height 33
click at [369, 214] on button "e" at bounding box center [361, 214] width 33 height 33
click at [268, 255] on button "l" at bounding box center [267, 261] width 33 height 33
click at [170, 210] on button "a" at bounding box center [173, 214] width 33 height 33
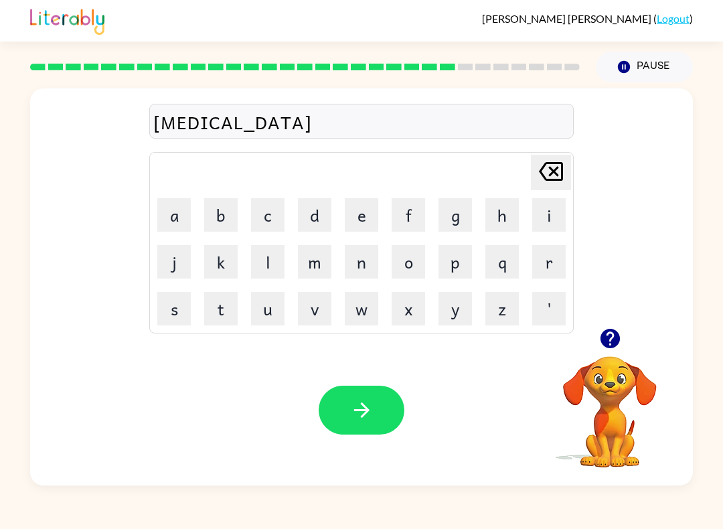
click at [222, 299] on button "t" at bounding box center [220, 308] width 33 height 33
click at [358, 214] on button "e" at bounding box center [361, 214] width 33 height 33
click at [313, 217] on button "d" at bounding box center [314, 214] width 33 height 33
click at [374, 430] on button "button" at bounding box center [362, 410] width 86 height 49
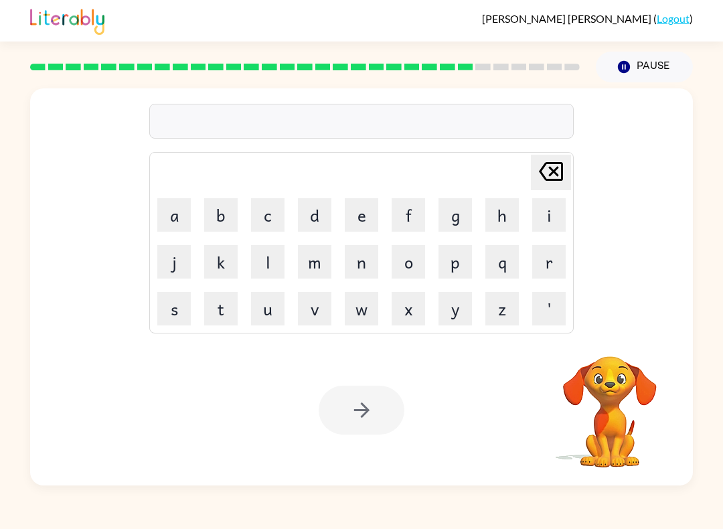
click at [471, 202] on button "g" at bounding box center [455, 214] width 33 height 33
click at [421, 266] on button "o" at bounding box center [408, 261] width 33 height 33
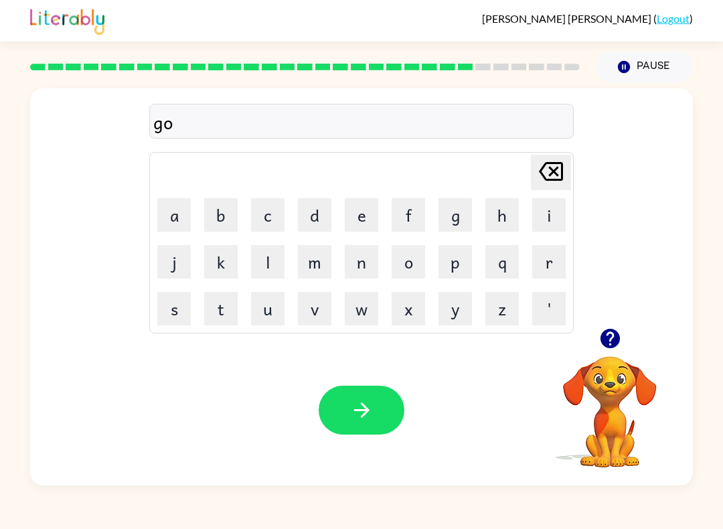
click at [320, 224] on button "d" at bounding box center [314, 214] width 33 height 33
click at [558, 176] on icon at bounding box center [551, 171] width 24 height 19
click at [227, 218] on button "b" at bounding box center [220, 214] width 33 height 33
click at [283, 251] on button "l" at bounding box center [267, 261] width 33 height 33
click at [374, 210] on button "e" at bounding box center [361, 214] width 33 height 33
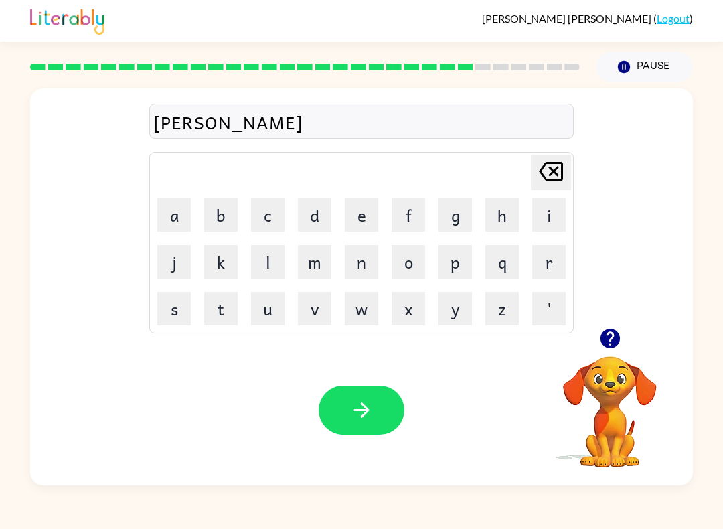
click at [361, 262] on button "n" at bounding box center [361, 261] width 33 height 33
click at [349, 407] on button "button" at bounding box center [362, 410] width 86 height 49
click at [607, 345] on icon "button" at bounding box center [609, 338] width 19 height 19
click at [279, 260] on button "l" at bounding box center [267, 261] width 33 height 33
click at [267, 311] on button "u" at bounding box center [267, 308] width 33 height 33
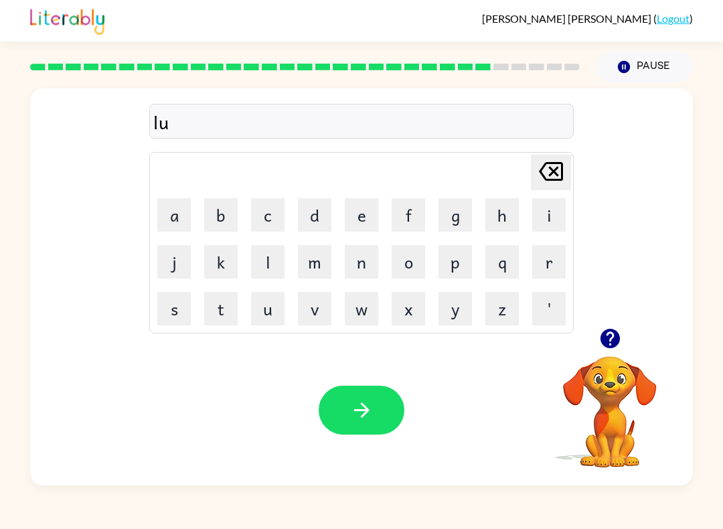
click at [307, 269] on button "m" at bounding box center [314, 261] width 33 height 33
click at [226, 216] on button "b" at bounding box center [220, 214] width 33 height 33
click at [364, 213] on button "e" at bounding box center [361, 214] width 33 height 33
click at [542, 270] on button "r" at bounding box center [548, 261] width 33 height 33
click at [453, 219] on button "g" at bounding box center [455, 214] width 33 height 33
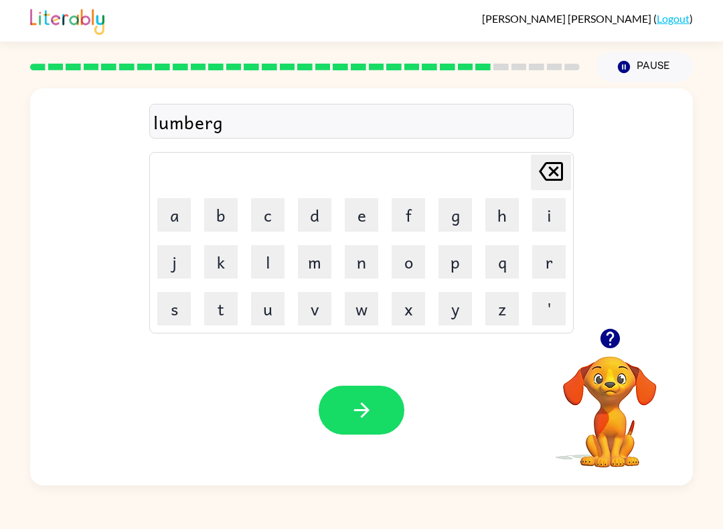
click at [175, 206] on button "a" at bounding box center [173, 214] width 33 height 33
click at [229, 260] on button "k" at bounding box center [220, 261] width 33 height 33
click at [548, 171] on icon "[PERSON_NAME] last character input" at bounding box center [551, 171] width 32 height 32
click at [283, 198] on button "c" at bounding box center [267, 214] width 33 height 33
click at [222, 257] on button "k" at bounding box center [220, 261] width 33 height 33
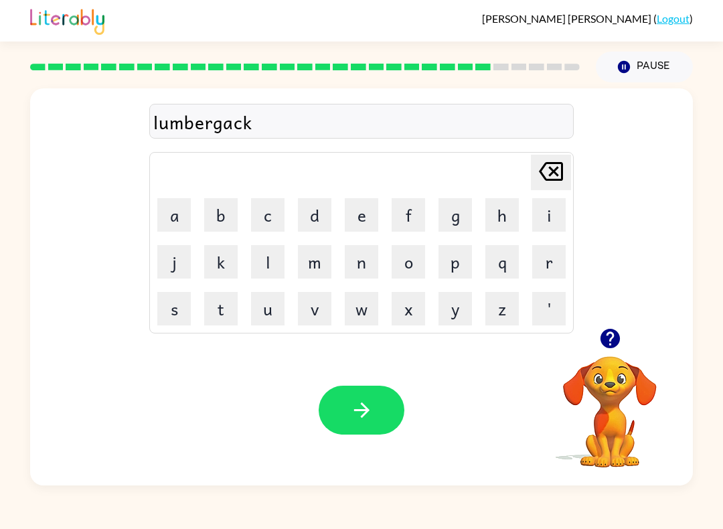
click at [364, 410] on icon "button" at bounding box center [361, 409] width 23 height 23
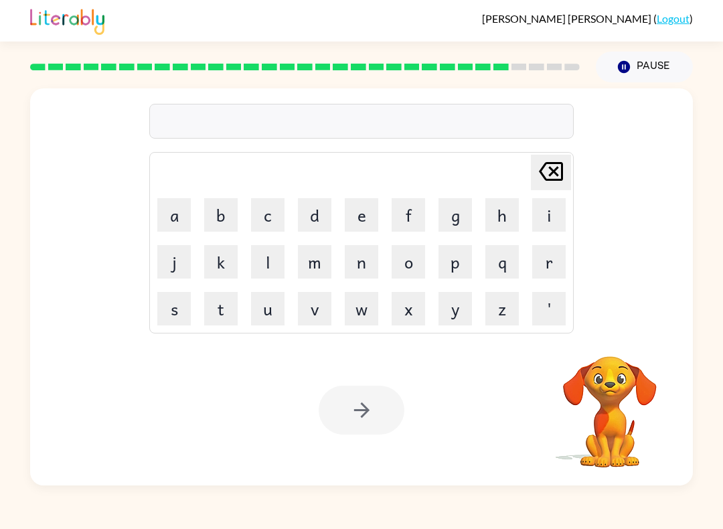
click at [466, 259] on button "p" at bounding box center [455, 261] width 33 height 33
click at [377, 212] on button "e" at bounding box center [361, 214] width 33 height 33
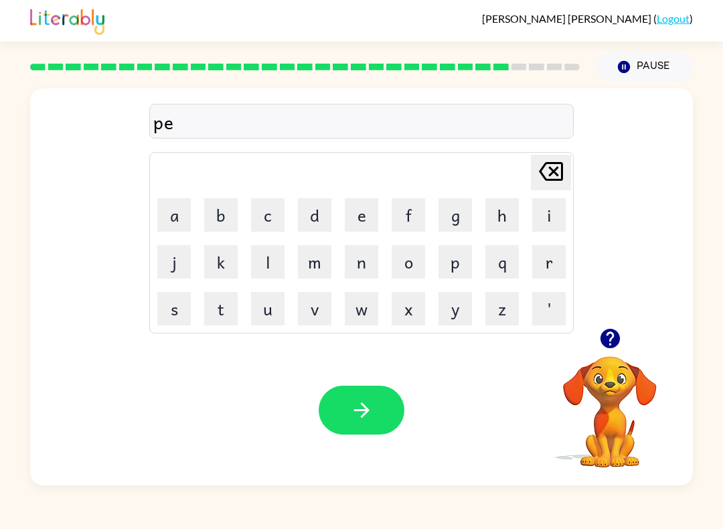
click at [552, 256] on button "r" at bounding box center [548, 261] width 33 height 33
click at [271, 214] on button "c" at bounding box center [267, 214] width 33 height 33
click at [371, 214] on button "e" at bounding box center [361, 214] width 33 height 33
click at [366, 413] on icon "button" at bounding box center [361, 409] width 15 height 15
click at [624, 348] on button "button" at bounding box center [610, 338] width 34 height 34
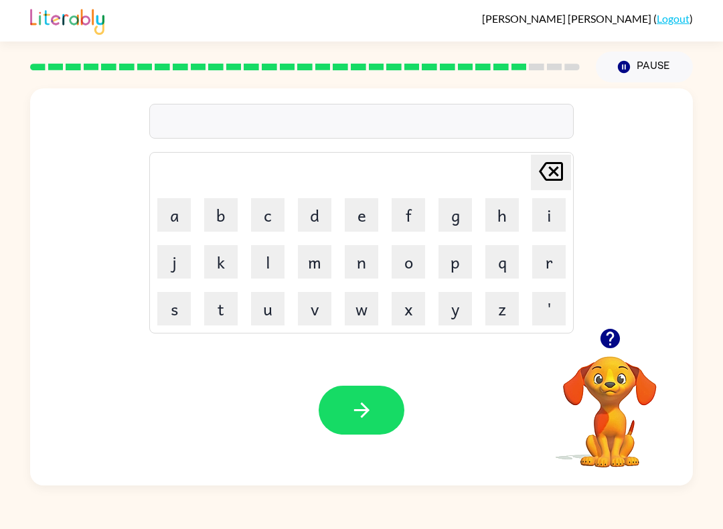
click at [616, 342] on icon "button" at bounding box center [609, 338] width 19 height 19
click at [221, 313] on button "t" at bounding box center [220, 308] width 33 height 33
click at [498, 218] on button "h" at bounding box center [501, 214] width 33 height 33
click at [545, 211] on button "i" at bounding box center [548, 214] width 33 height 33
click at [374, 258] on button "n" at bounding box center [361, 261] width 33 height 33
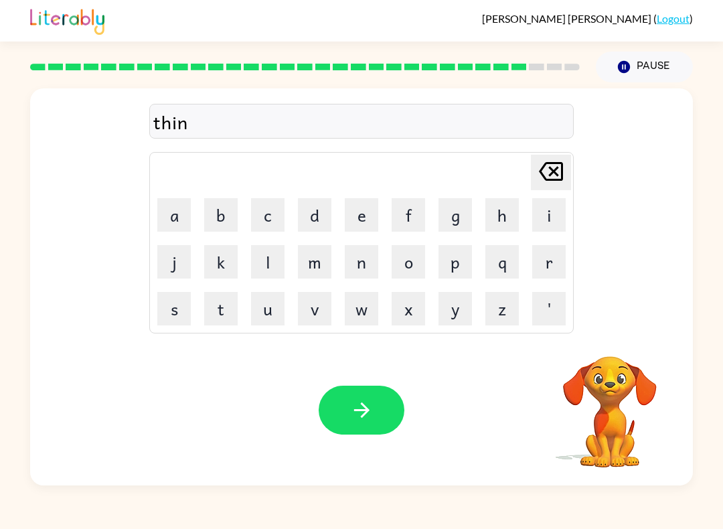
click at [366, 419] on icon "button" at bounding box center [361, 409] width 23 height 23
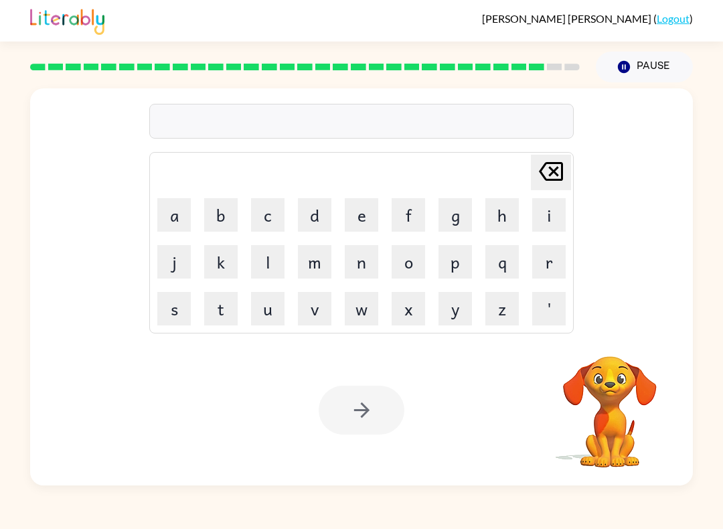
click at [190, 307] on button "s" at bounding box center [173, 308] width 33 height 33
click at [563, 200] on button "i" at bounding box center [548, 214] width 33 height 33
click at [258, 271] on button "l" at bounding box center [267, 261] width 33 height 33
click at [313, 321] on button "v" at bounding box center [314, 308] width 33 height 33
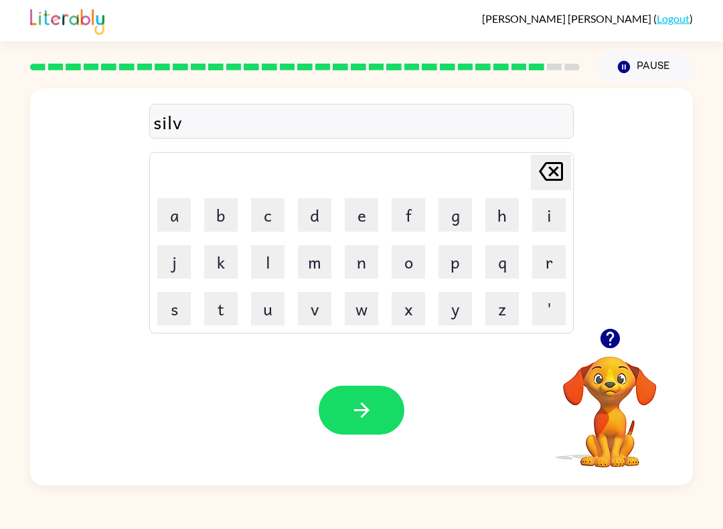
click at [363, 218] on button "e" at bounding box center [361, 214] width 33 height 33
click at [554, 262] on button "r" at bounding box center [548, 261] width 33 height 33
click at [610, 344] on icon "button" at bounding box center [609, 338] width 19 height 19
click at [360, 318] on button "w" at bounding box center [361, 308] width 33 height 33
click at [378, 201] on button "e" at bounding box center [361, 214] width 33 height 33
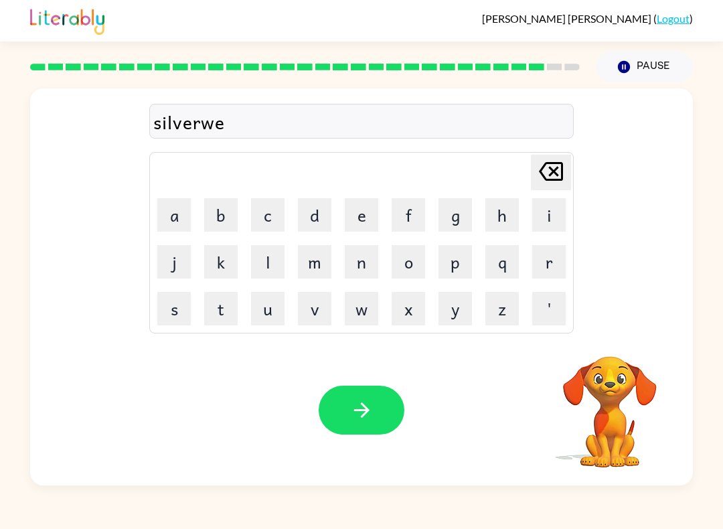
click at [173, 216] on button "a" at bounding box center [173, 214] width 33 height 33
click at [549, 251] on button "r" at bounding box center [548, 261] width 33 height 33
click at [392, 413] on button "button" at bounding box center [362, 410] width 86 height 49
click at [271, 314] on button "u" at bounding box center [267, 308] width 33 height 33
click at [367, 254] on button "n" at bounding box center [361, 261] width 33 height 33
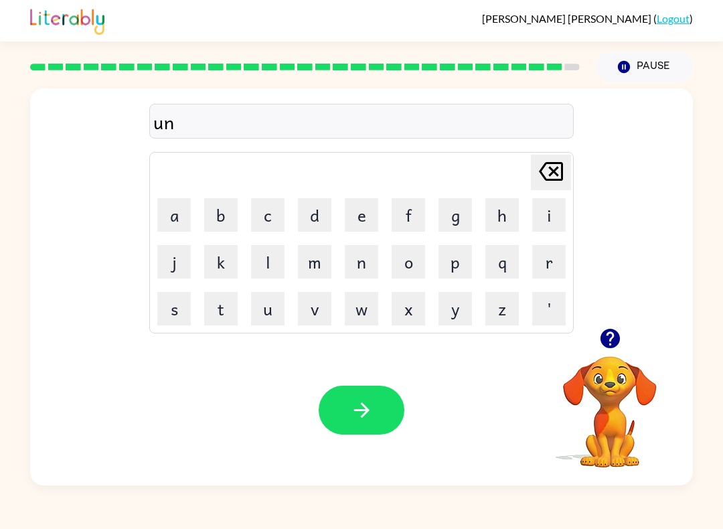
click at [188, 207] on button "a" at bounding box center [173, 214] width 33 height 33
click at [406, 221] on button "f" at bounding box center [408, 214] width 33 height 33
click at [564, 257] on button "r" at bounding box center [548, 261] width 33 height 33
click at [165, 216] on button "a" at bounding box center [173, 214] width 33 height 33
click at [536, 227] on button "i" at bounding box center [548, 214] width 33 height 33
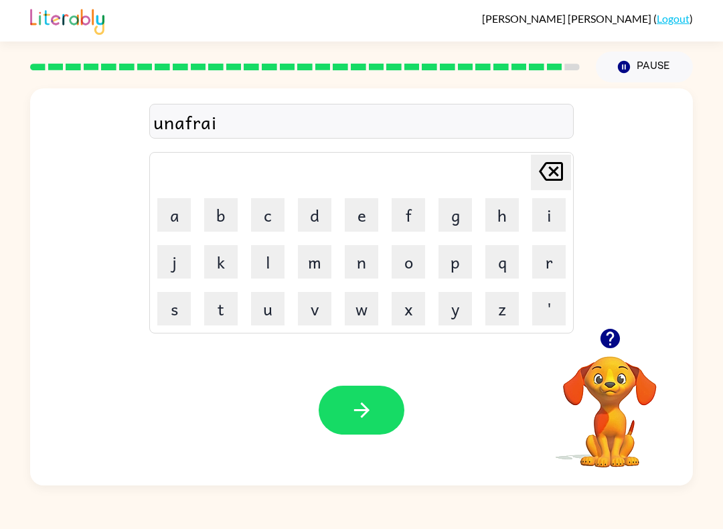
click at [327, 228] on button "d" at bounding box center [314, 214] width 33 height 33
click at [366, 394] on button "button" at bounding box center [362, 410] width 86 height 49
